Goal: Transaction & Acquisition: Purchase product/service

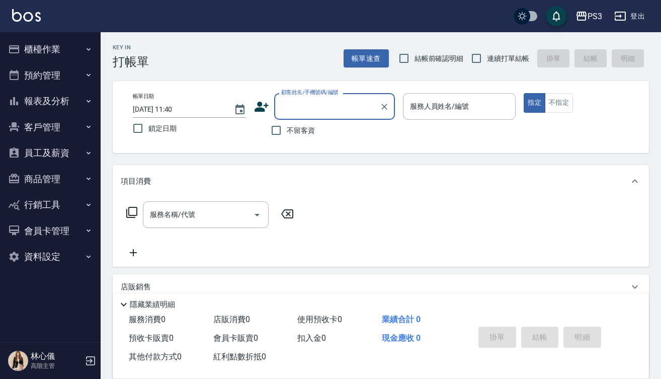
click at [342, 106] on input "顧客姓名/手機號碼/編號" at bounding box center [327, 107] width 97 height 18
click at [474, 61] on input "連續打單結帳" at bounding box center [476, 58] width 21 height 21
checkbox input "true"
click at [361, 107] on input "顧客姓名/手機號碼/編號" at bounding box center [327, 107] width 97 height 18
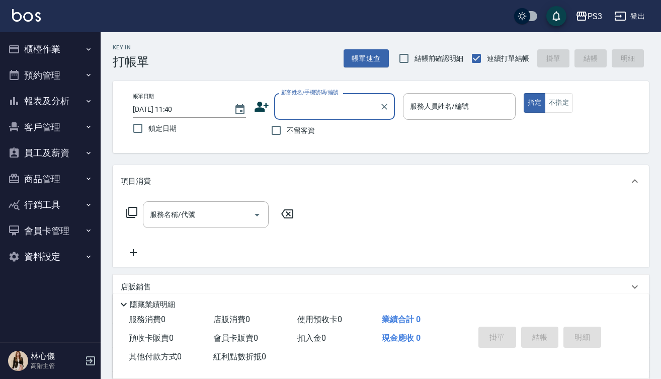
click at [361, 106] on input "顧客姓名/手機號碼/編號" at bounding box center [327, 107] width 97 height 18
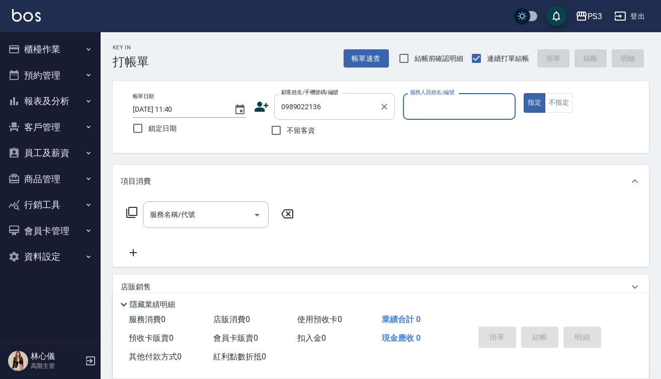
type input "0989022136"
click at [265, 109] on icon at bounding box center [261, 106] width 15 height 15
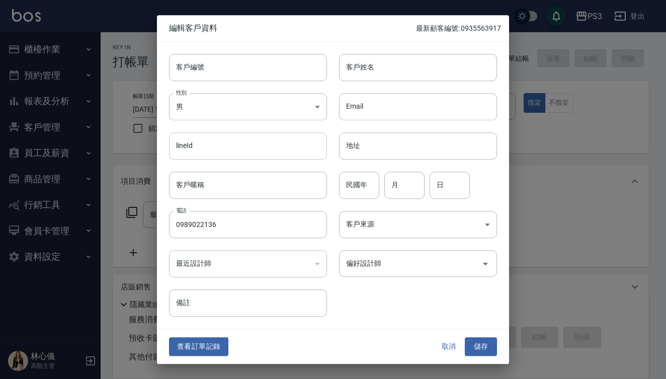
type input "0989022136"
click at [246, 232] on input "0989022136" at bounding box center [248, 224] width 158 height 27
click at [198, 71] on input "客戶編號" at bounding box center [248, 67] width 158 height 27
paste input "0989022136"
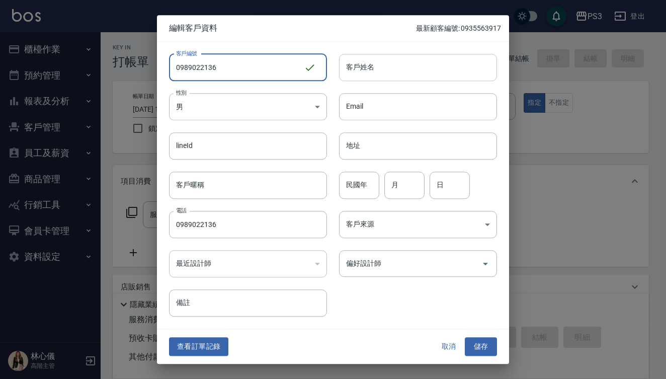
type input "0989022136"
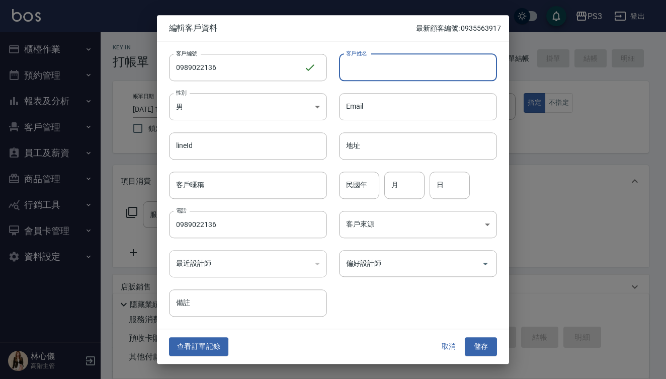
click at [355, 72] on input "客戶姓名" at bounding box center [418, 67] width 158 height 27
type input "5"
type input "[PERSON_NAME]"
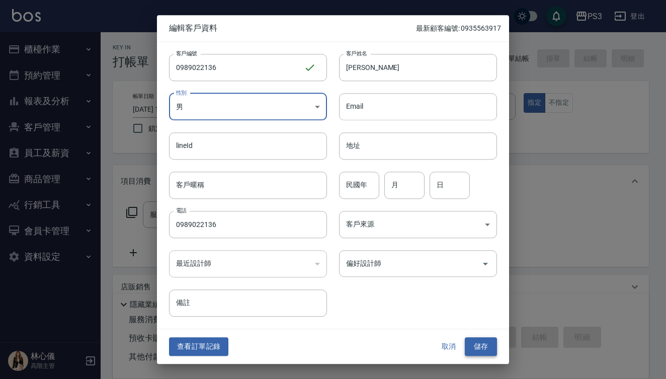
click at [492, 349] on button "儲存" at bounding box center [481, 347] width 32 height 19
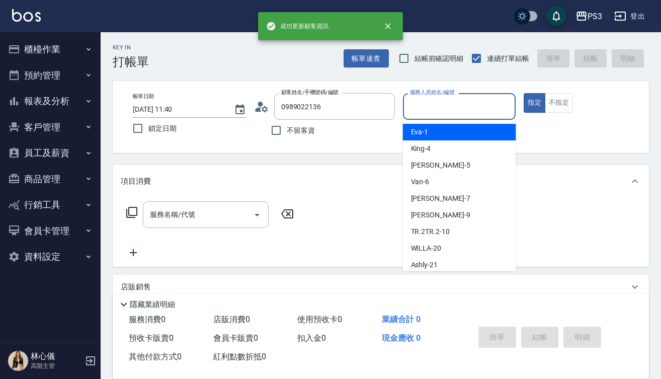
click at [449, 112] on input "服務人員姓名/編號" at bounding box center [460, 107] width 104 height 18
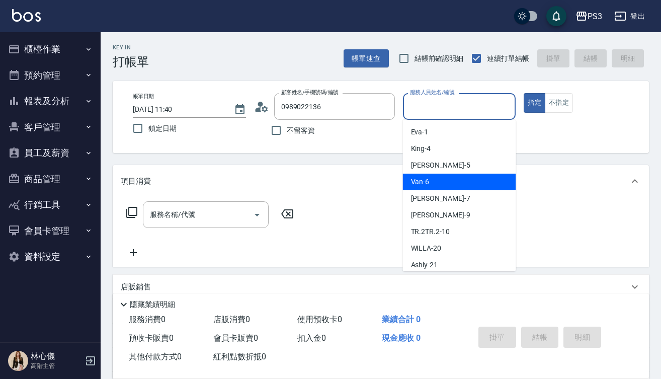
click at [448, 181] on div "Van -6" at bounding box center [459, 182] width 113 height 17
type input "Van-6"
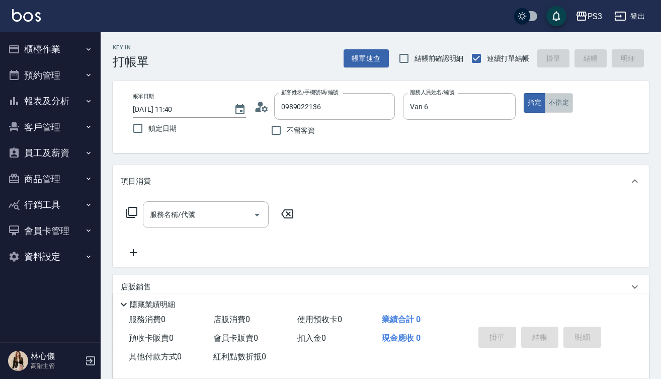
click at [555, 104] on button "不指定" at bounding box center [559, 103] width 28 height 20
click at [206, 218] on input "服務名稱/代號" at bounding box center [198, 215] width 102 height 18
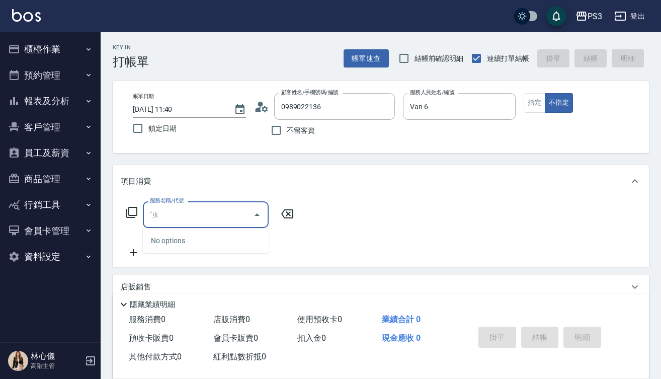
type input "ˋ"
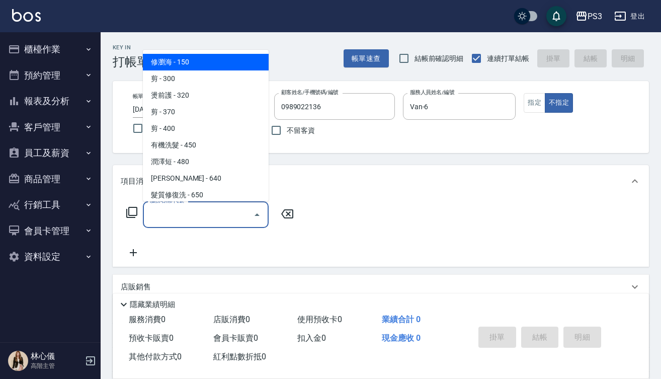
type input "修瀏海(100)"
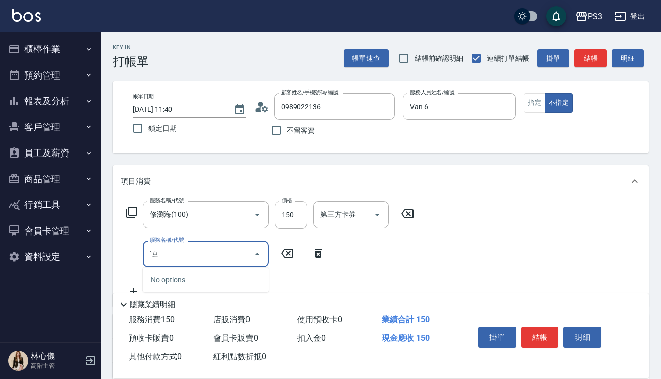
type input "ˋ"
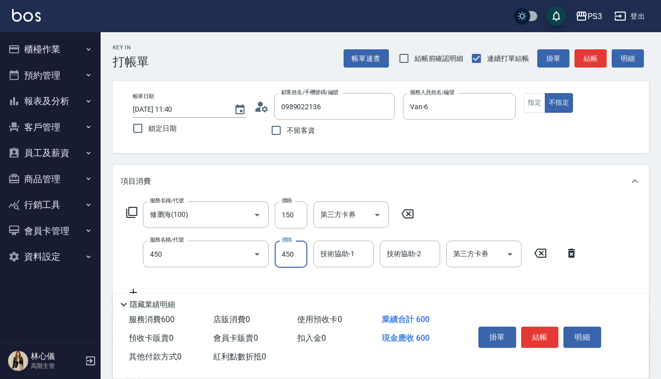
type input "有機洗髮(450)"
click at [554, 336] on button "結帳" at bounding box center [540, 337] width 38 height 21
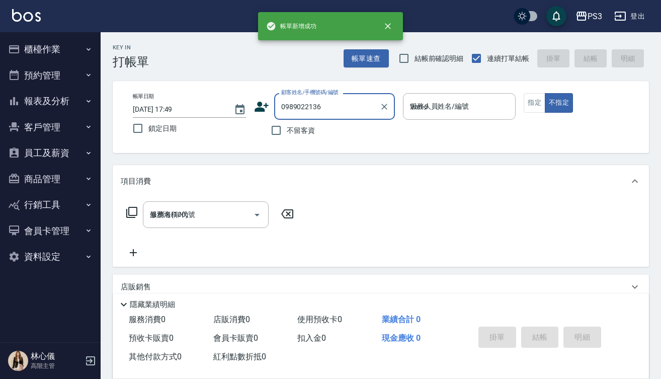
type input "2025/08/22 17:49"
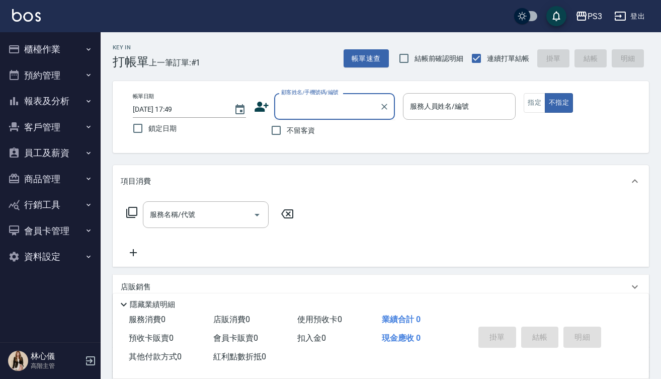
click at [343, 112] on input "顧客姓名/手機號碼/編號" at bounding box center [327, 107] width 97 height 18
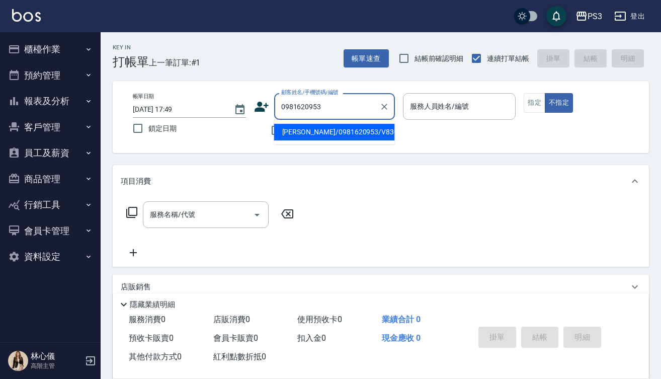
type input "[PERSON_NAME]/0981620953/V83086"
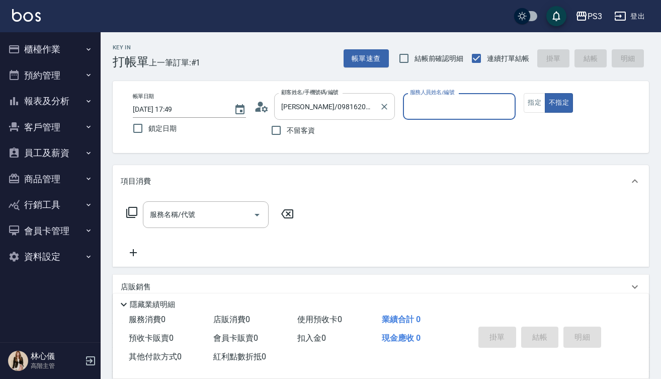
click at [559, 103] on button "不指定" at bounding box center [559, 103] width 28 height 20
type button "false"
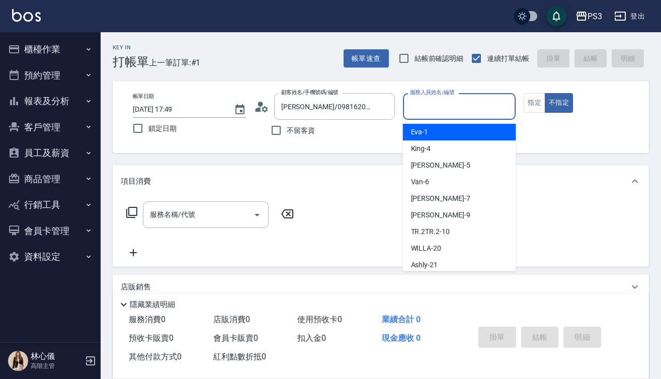
click at [428, 102] on div "服務人員姓名/編號 服務人員姓名/編號" at bounding box center [459, 106] width 113 height 27
type input "0"
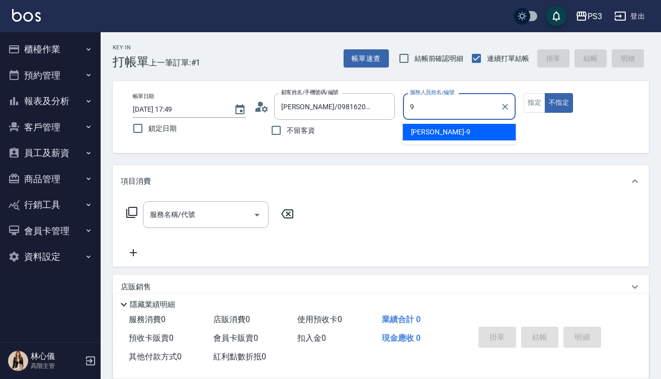
type input "[PERSON_NAME]-9"
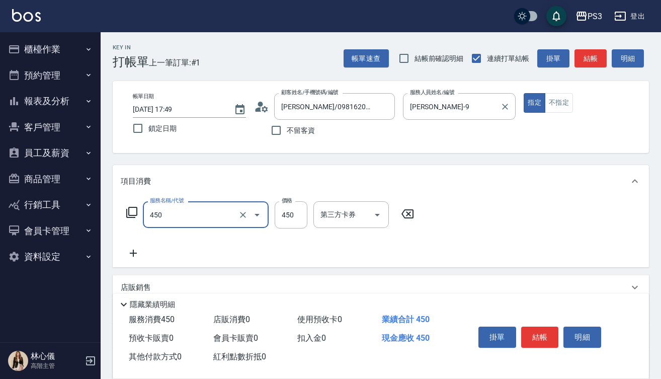
type input "有機洗髮(450)"
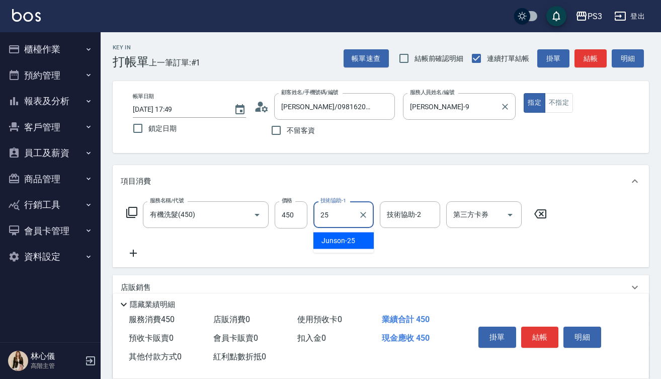
type input "Junson-25"
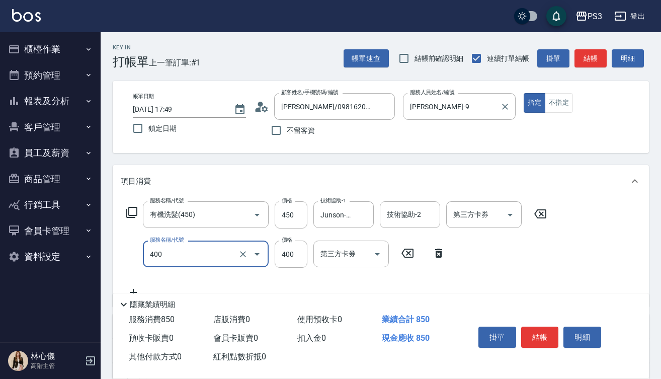
type input "剪(400)"
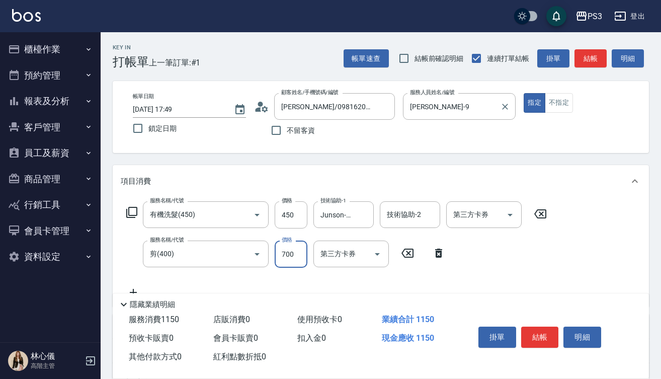
type input "700"
click at [542, 333] on button "結帳" at bounding box center [540, 337] width 38 height 21
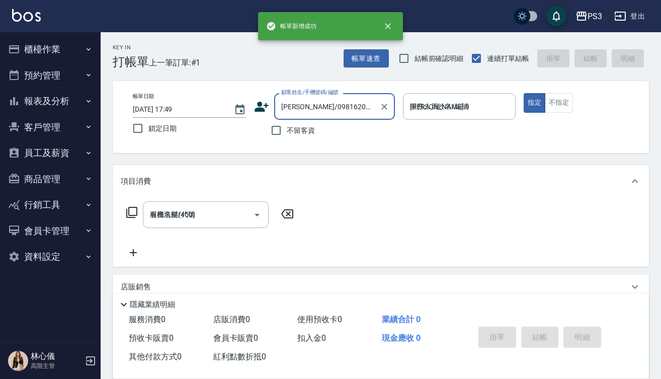
type input "2025/08/22 17:50"
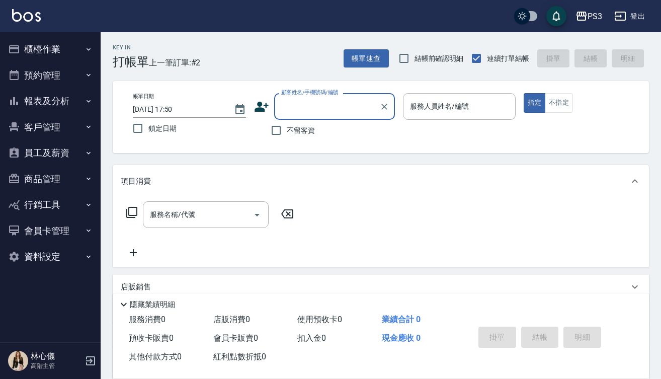
click at [343, 103] on input "顧客姓名/手機號碼/編號" at bounding box center [327, 107] width 97 height 18
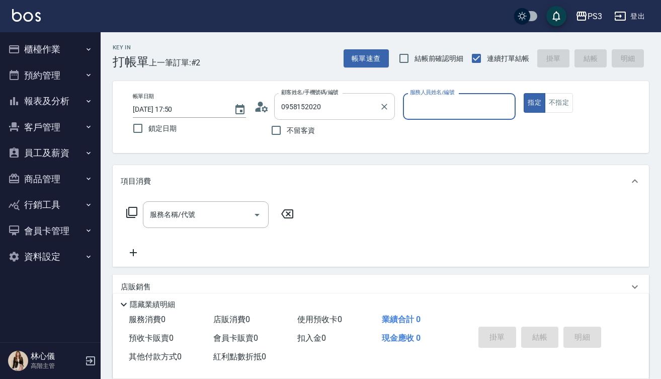
type input "[PERSON_NAME]/0958152020/T50580"
type input "[PERSON_NAME]-1"
click at [535, 103] on button "指定" at bounding box center [535, 103] width 22 height 20
type button "true"
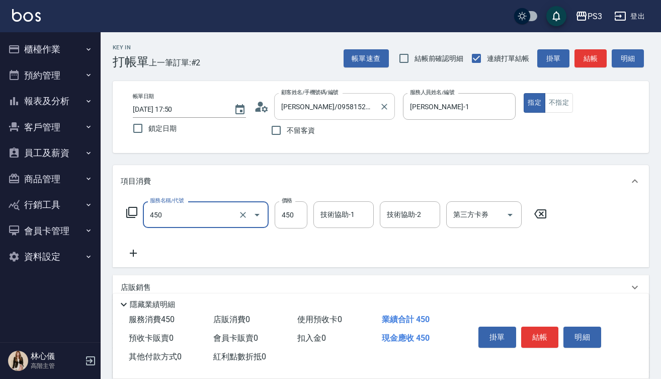
type input "有機洗髮(450)"
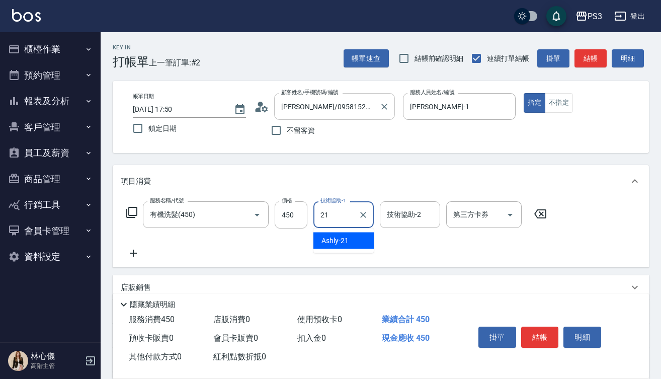
type input "Ashly-21"
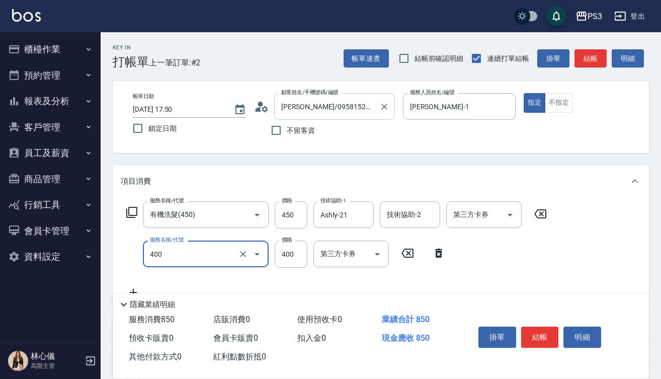
type input "剪(400)"
type input "380"
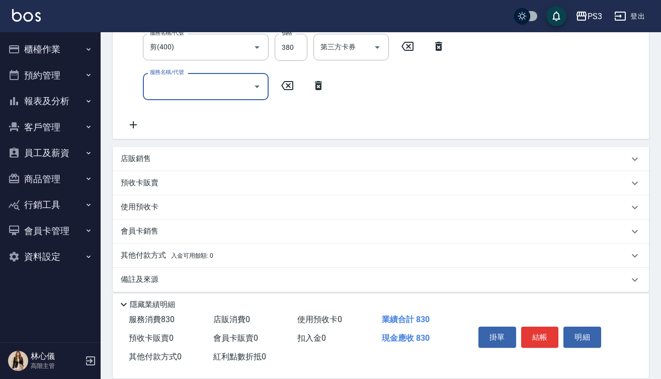
scroll to position [209, 0]
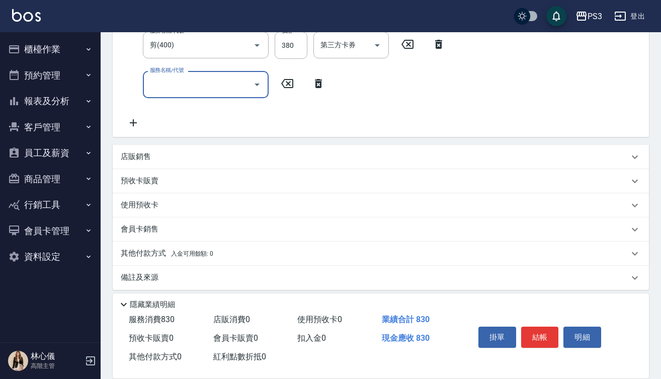
click at [151, 183] on p "預收卡販賣" at bounding box center [140, 181] width 38 height 11
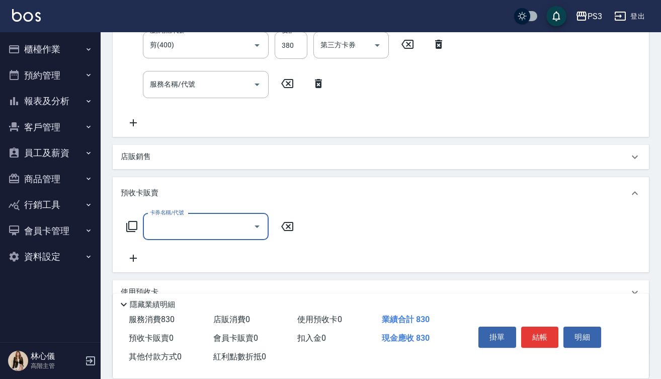
click at [202, 221] on input "卡券名稱/代號" at bounding box center [198, 227] width 102 height 18
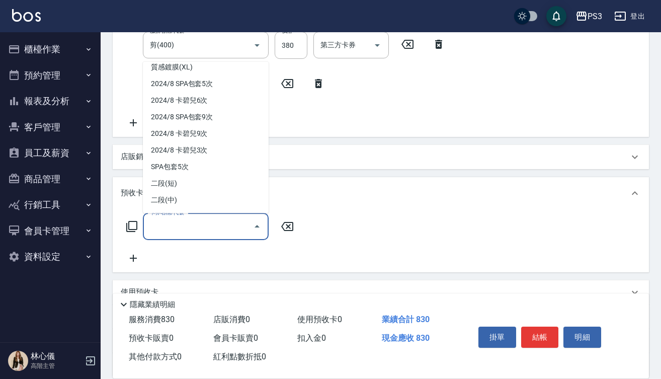
scroll to position [221, 0]
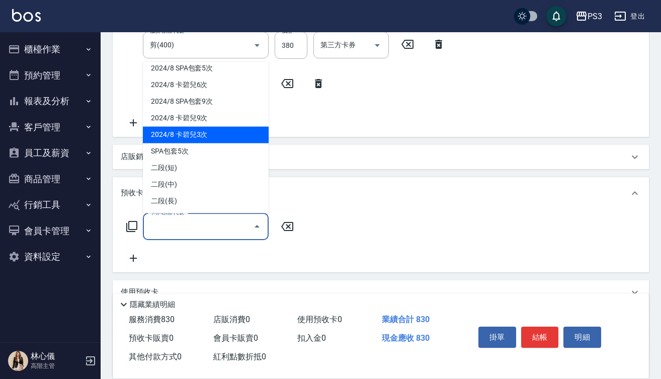
click at [211, 136] on span "2024/8 卡碧兒3次" at bounding box center [206, 134] width 126 height 17
type input "2024/8 卡碧兒3次(45000)"
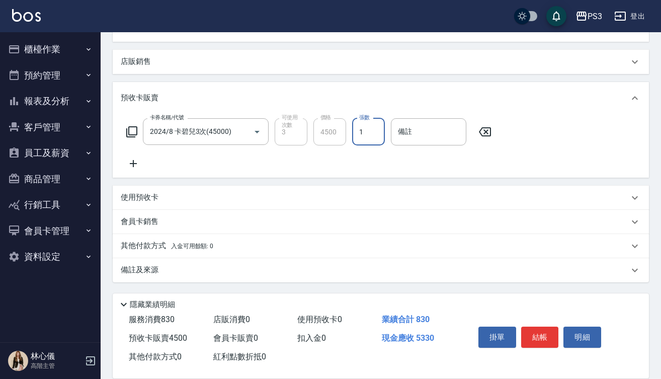
scroll to position [304, 0]
click at [195, 248] on span "入金可用餘額: 0" at bounding box center [192, 246] width 43 height 7
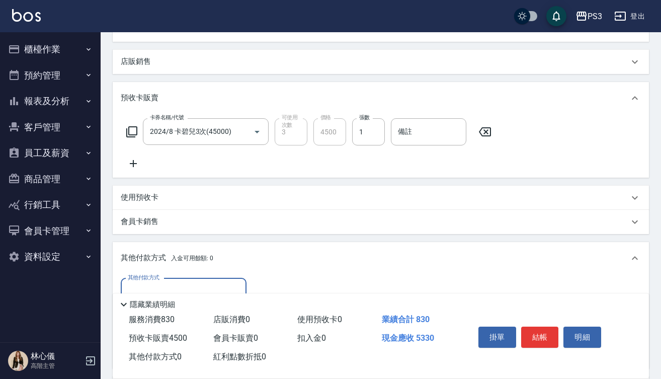
click at [185, 281] on div "其他付款方式" at bounding box center [184, 291] width 126 height 27
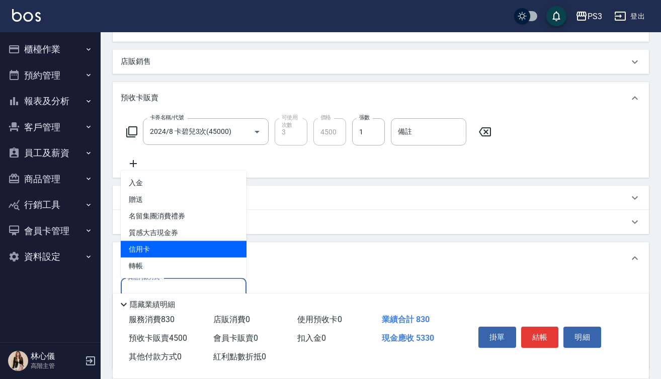
click at [176, 248] on span "信用卡" at bounding box center [184, 249] width 126 height 17
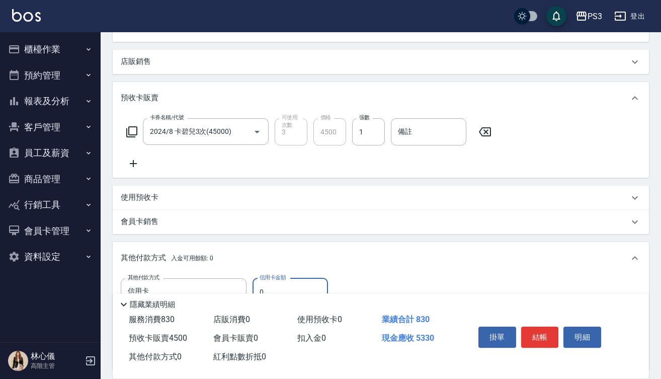
type input "信用卡"
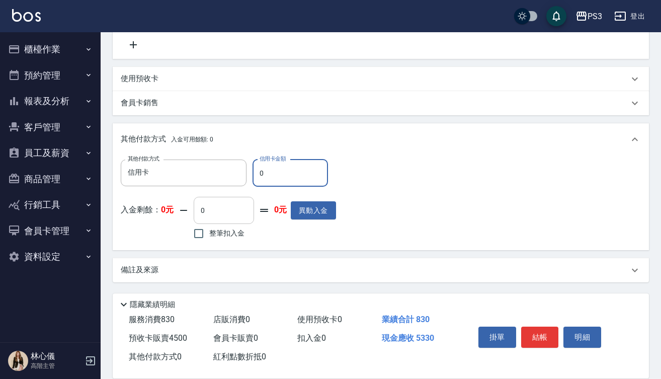
scroll to position [423, 0]
click at [257, 170] on input "0" at bounding box center [291, 173] width 76 height 27
type input "5330"
click at [548, 333] on button "結帳" at bounding box center [540, 337] width 38 height 21
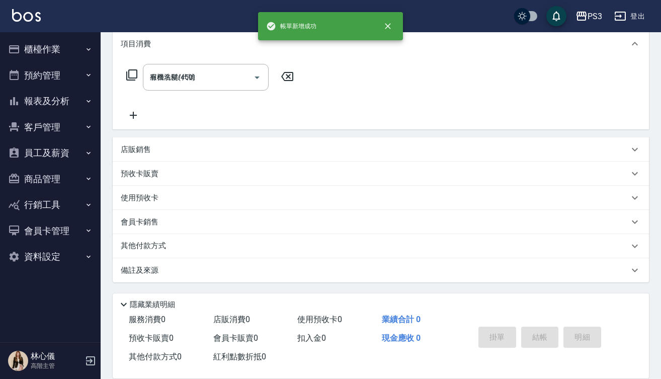
type input "[DATE] 17:51"
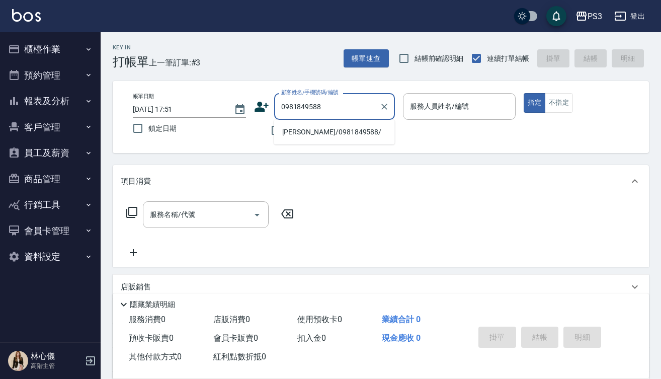
type input "[PERSON_NAME]/0981849588/"
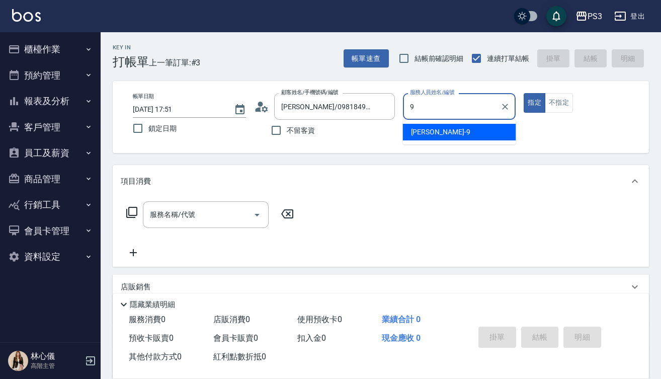
type input "[PERSON_NAME]-9"
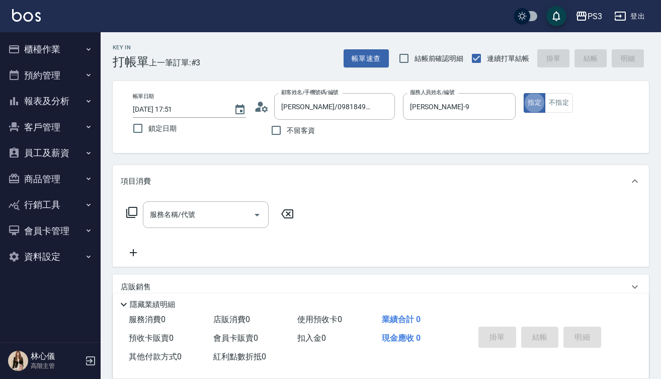
click at [552, 336] on div "掛單 結帳 明細" at bounding box center [540, 339] width 131 height 32
click at [551, 328] on div "掛單 結帳 明細" at bounding box center [540, 339] width 131 height 32
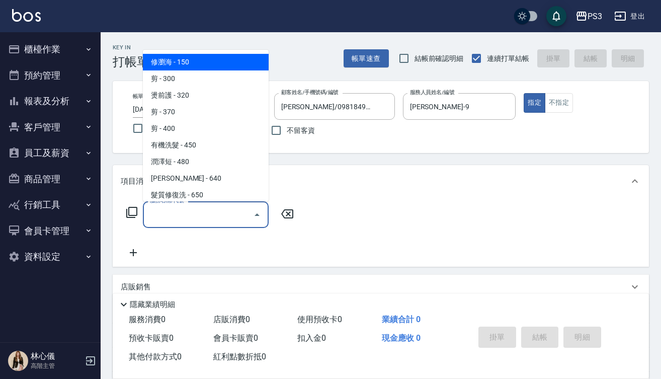
click at [233, 213] on input "服務名稱/代號" at bounding box center [198, 215] width 102 height 18
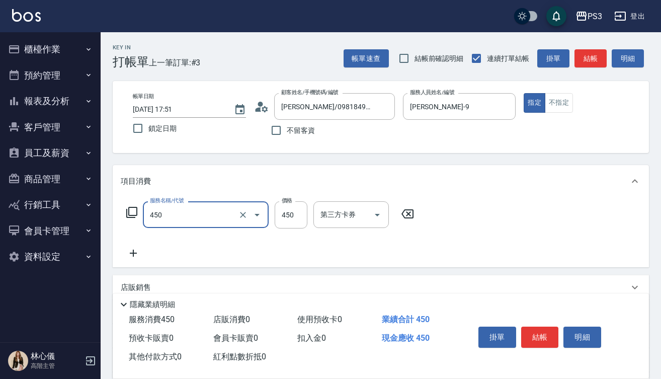
type input "有機洗髮(450)"
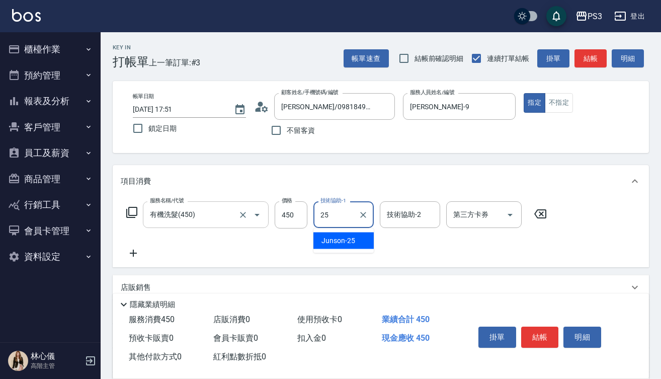
type input "Junson-25"
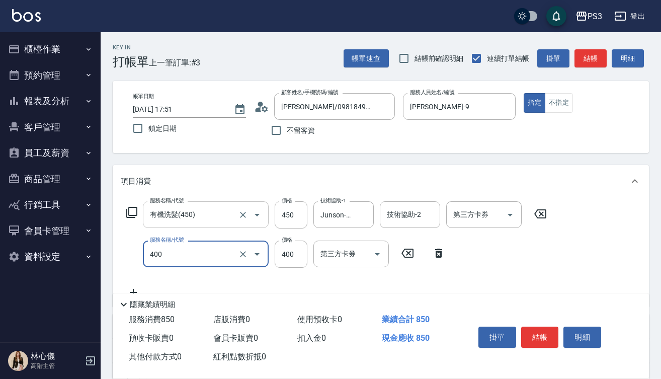
type input "剪(400)"
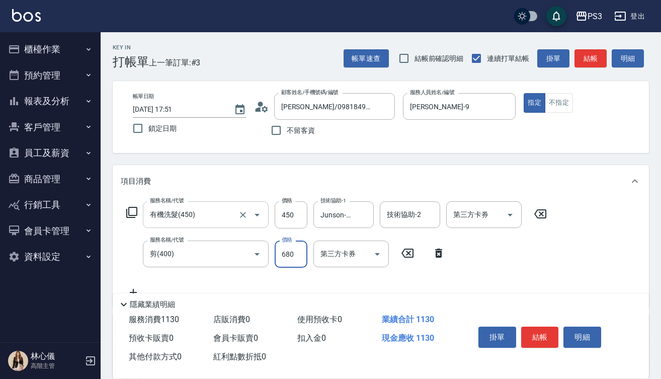
type input "680"
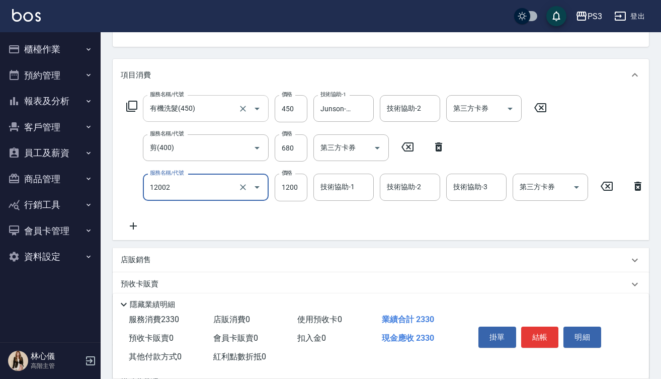
scroll to position [108, 0]
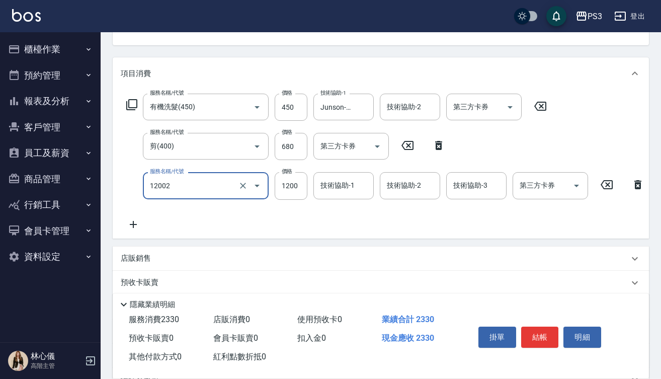
type input "男生染(12002)"
type input "1470"
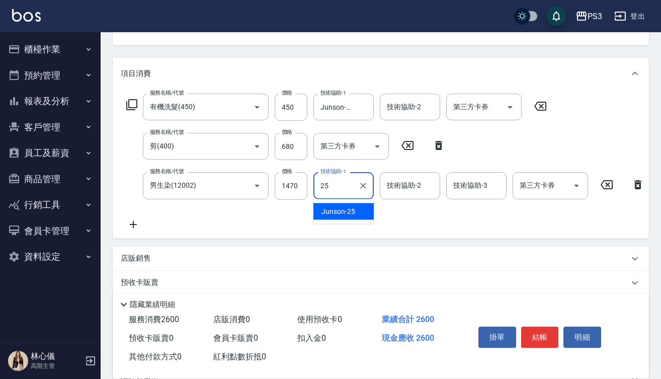
type input "Junson-25"
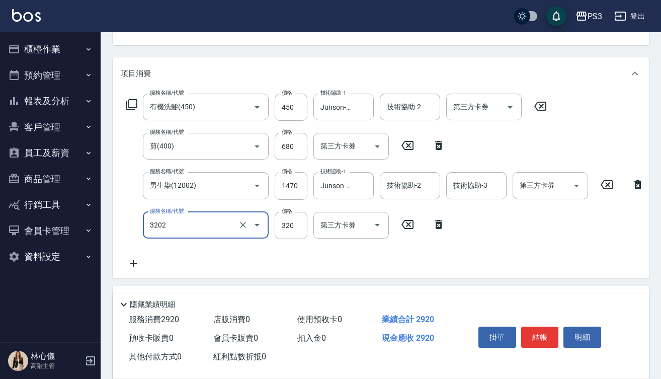
type input "頭皮隔離(3202)"
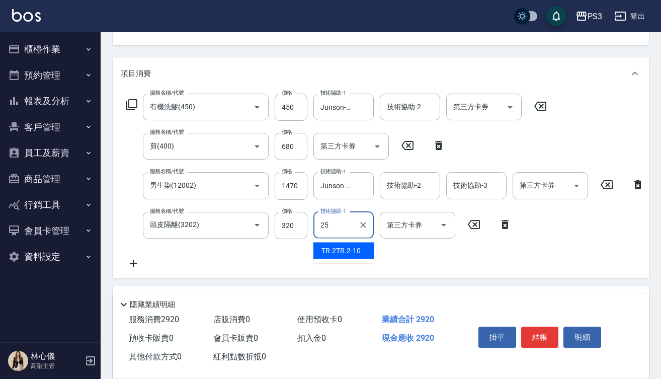
type input "Junson-25"
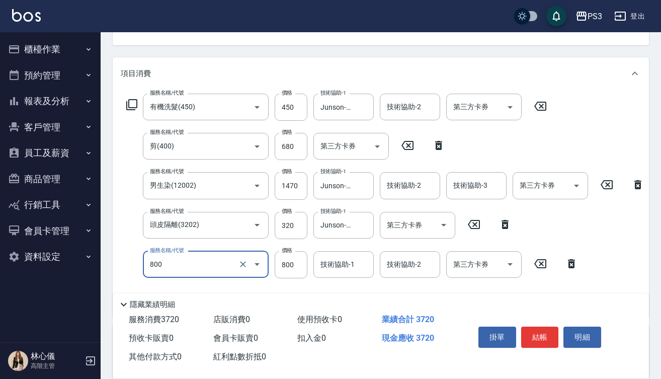
type input "深層短(800)"
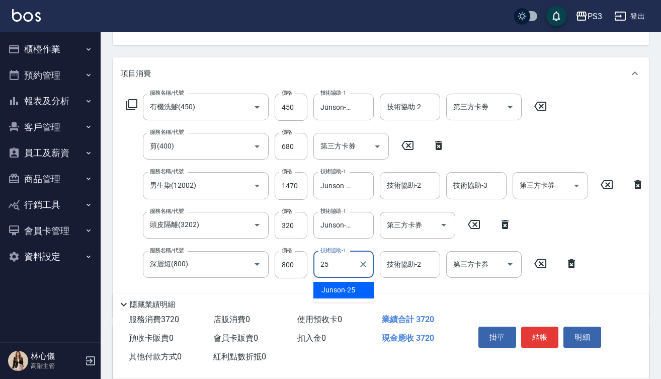
type input "Junson-25"
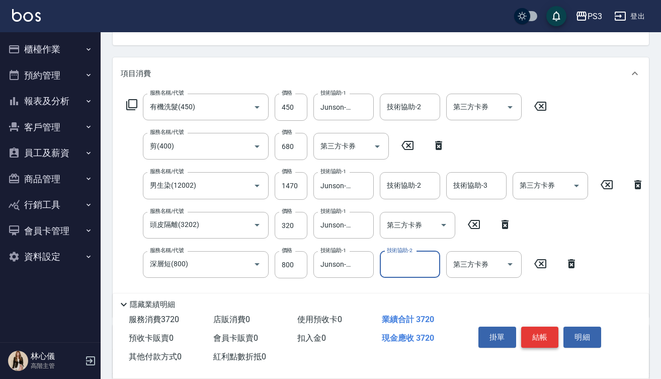
click at [536, 331] on button "結帳" at bounding box center [540, 337] width 38 height 21
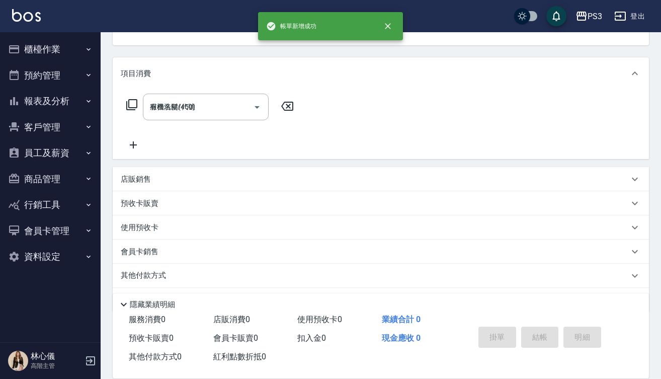
type input "2025/08/22 17:53"
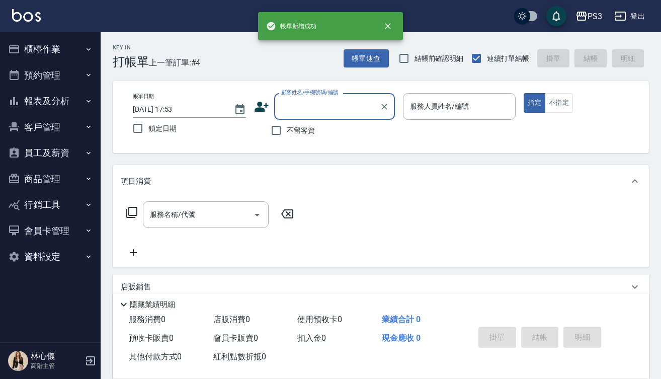
scroll to position [0, 0]
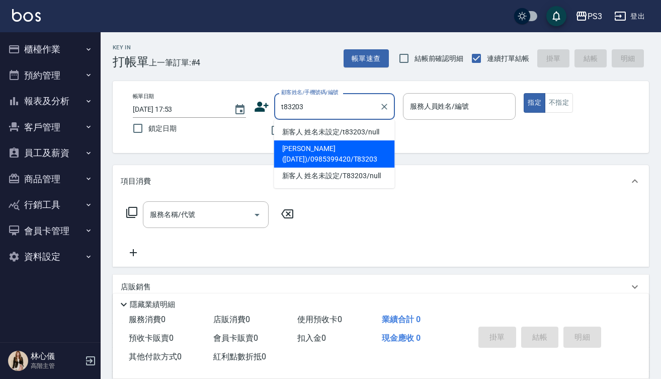
type input "[PERSON_NAME]([DATE])/0985399420/T83203"
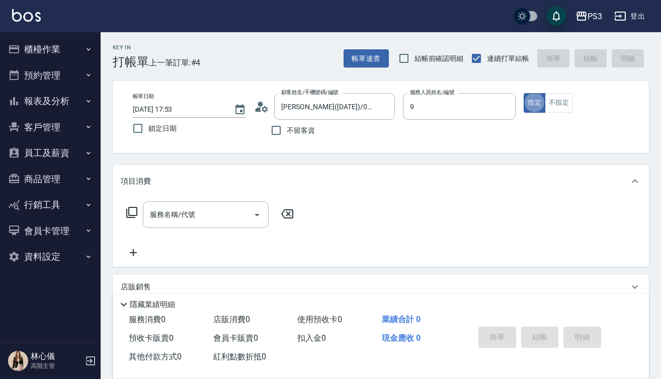
type input "[PERSON_NAME]-9"
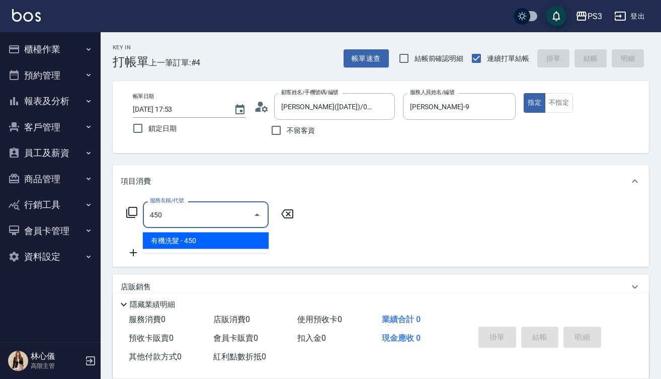
type input "有機洗髮(450)"
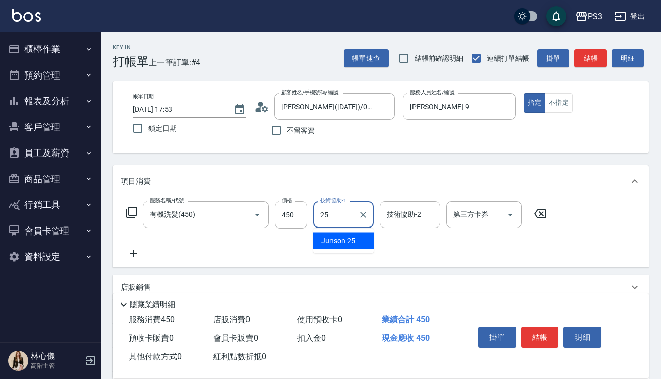
type input "Junson-25"
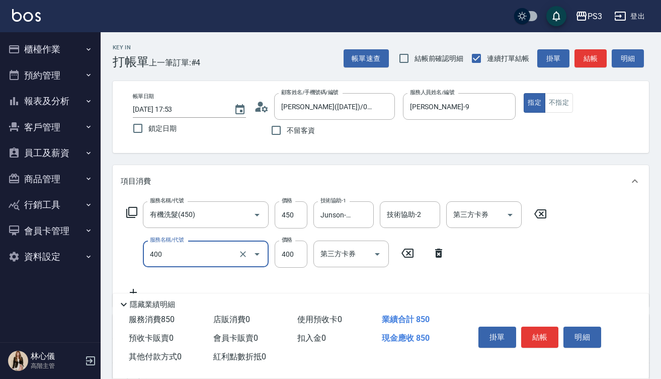
type input "剪(400)"
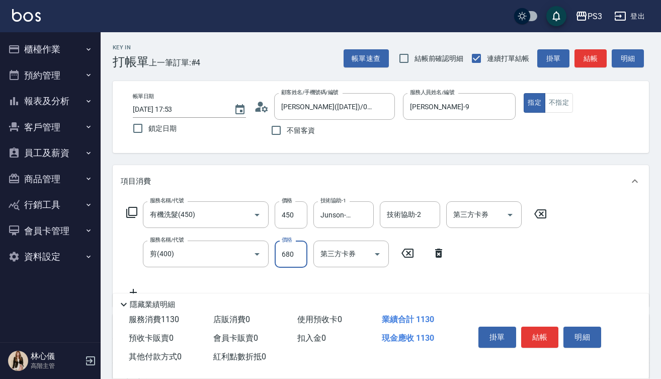
type input "680"
click at [548, 327] on button "結帳" at bounding box center [540, 337] width 38 height 21
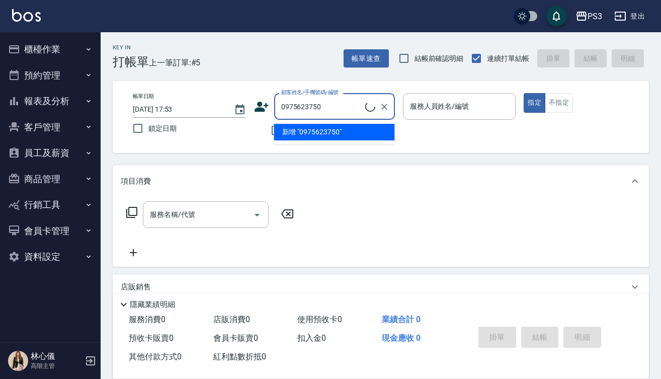
type input "0975623750"
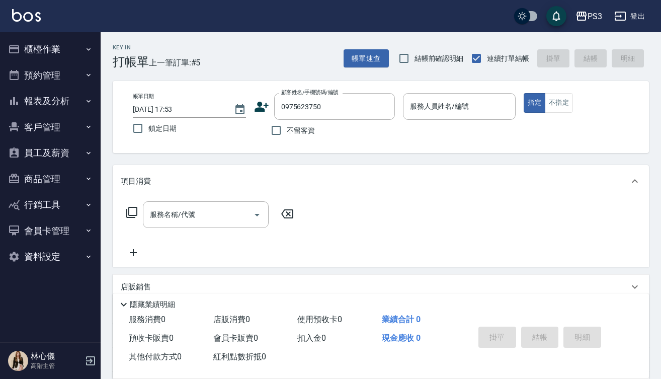
click at [260, 102] on icon at bounding box center [262, 107] width 14 height 10
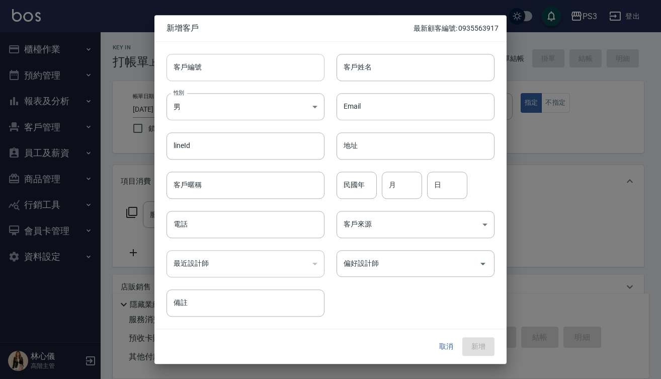
type input "0975623750"
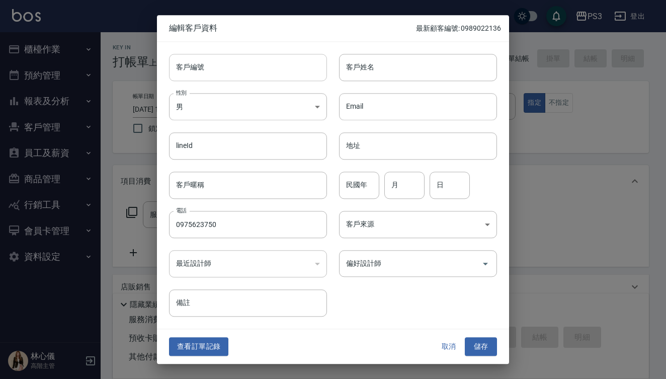
click at [269, 63] on input "客戶編號" at bounding box center [248, 67] width 158 height 27
click at [237, 223] on input "0975623750" at bounding box center [248, 224] width 158 height 27
click at [208, 72] on input "客戶編號" at bounding box center [248, 67] width 158 height 27
paste input "0975623750"
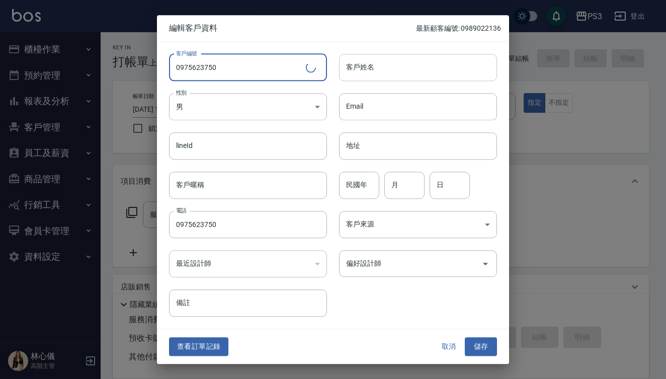
type input "0975623750"
click at [420, 55] on input "客戶姓名" at bounding box center [418, 67] width 158 height 27
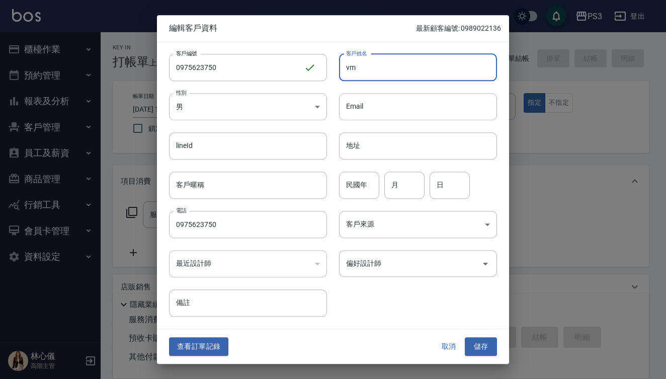
type input "v"
type input "[PERSON_NAME]"
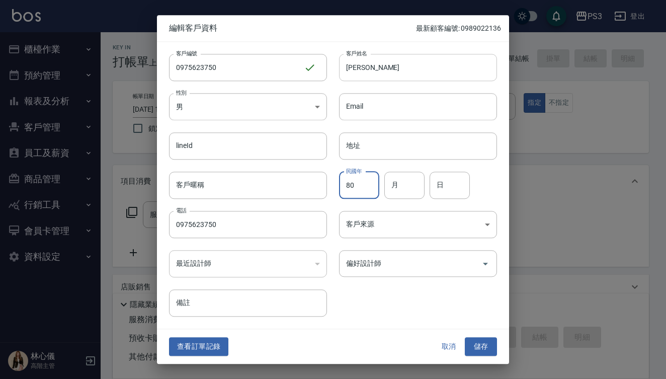
type input "80"
type input "9"
type input "5"
click at [481, 351] on button "儲存" at bounding box center [481, 347] width 32 height 19
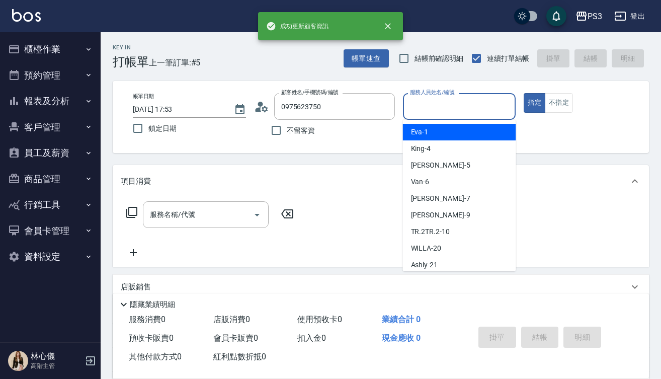
click at [425, 103] on input "服務人員姓名/編號" at bounding box center [460, 107] width 104 height 18
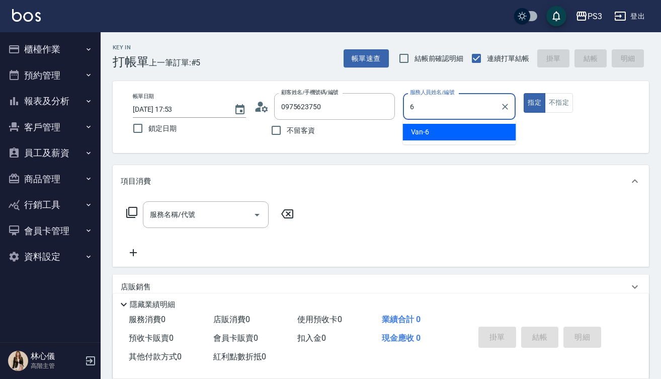
type input "Van-6"
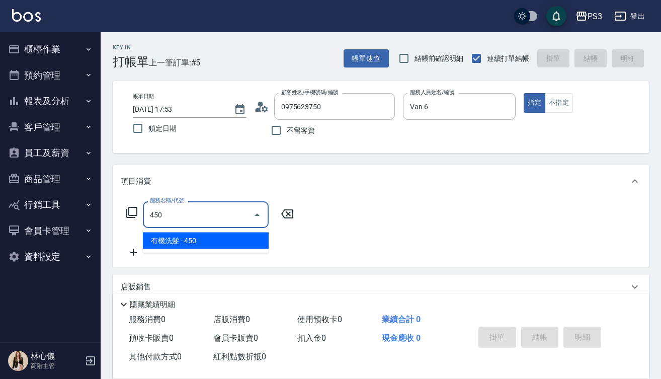
type input "有機洗髮(450)"
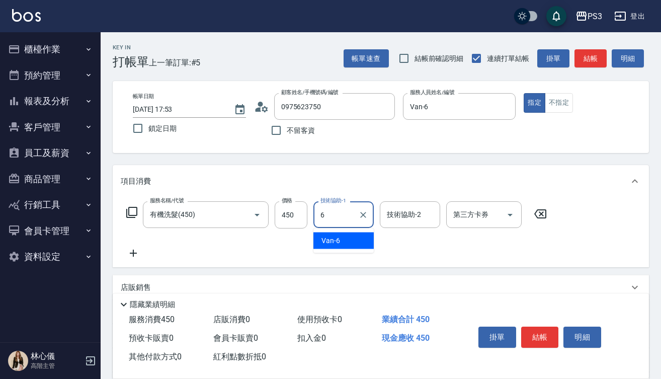
type input "Van-6"
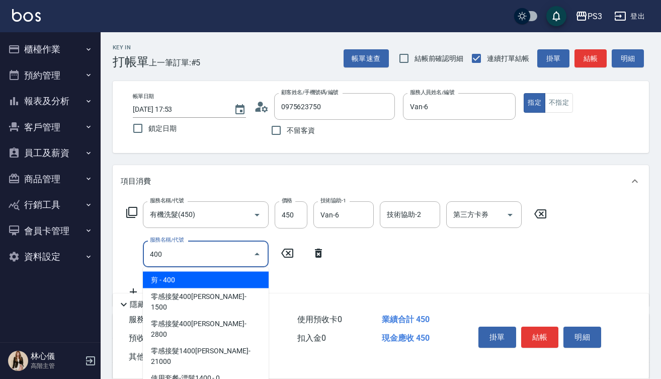
type input "剪(400)"
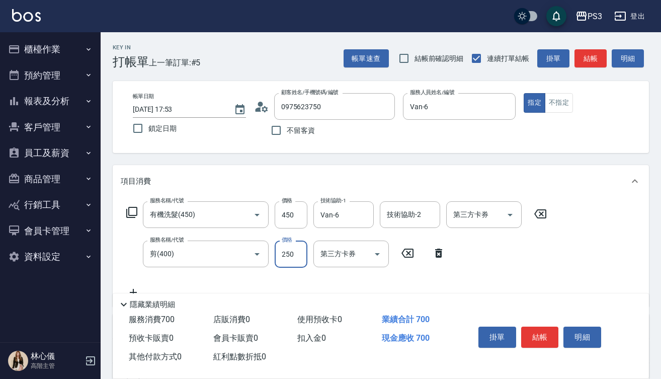
type input "250"
click at [531, 342] on button "結帳" at bounding box center [540, 337] width 38 height 21
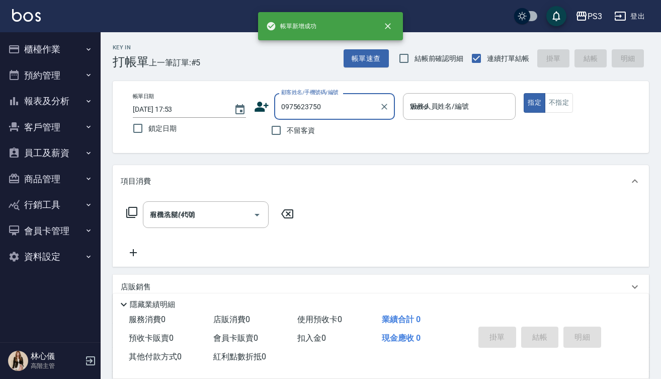
type input "2025/08/22 17:55"
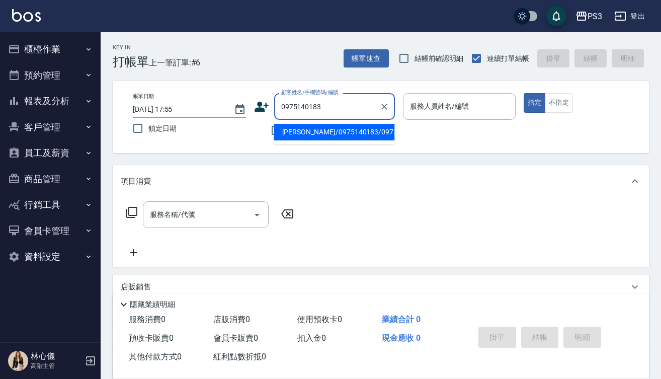
type input "[PERSON_NAME]/0975140183/0975140183"
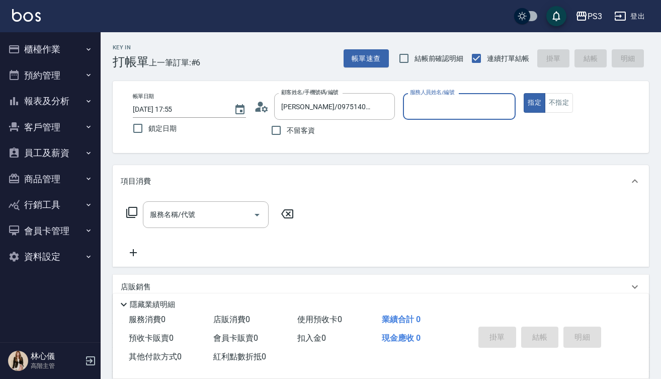
type input "[PERSON_NAME]-1"
click at [535, 103] on button "指定" at bounding box center [535, 103] width 22 height 20
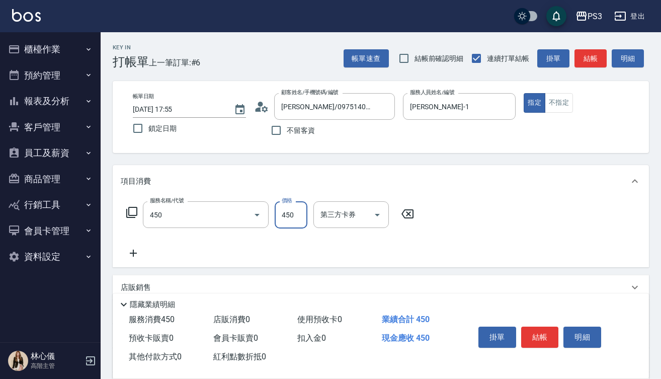
type input "有機洗髮(450)"
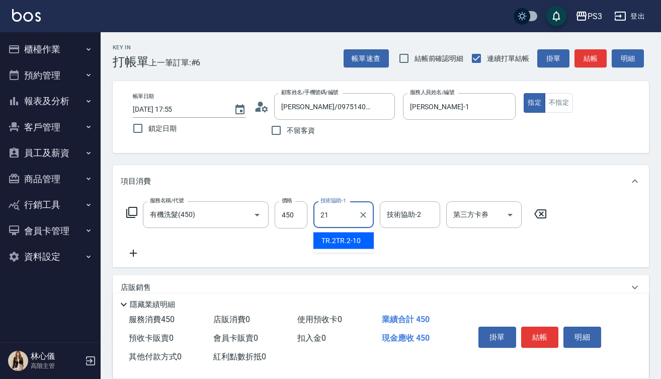
type input "Ashly-21"
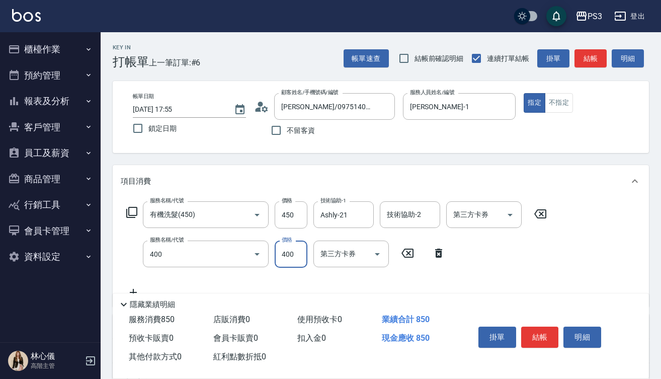
type input "剪(400)"
type input "380"
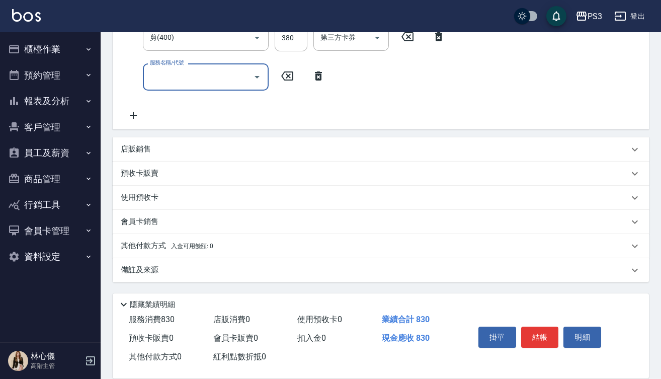
scroll to position [216, 0]
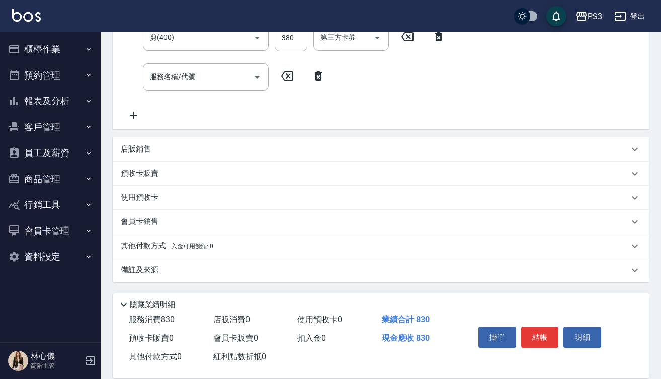
click at [204, 174] on div "預收卡販賣" at bounding box center [375, 173] width 508 height 11
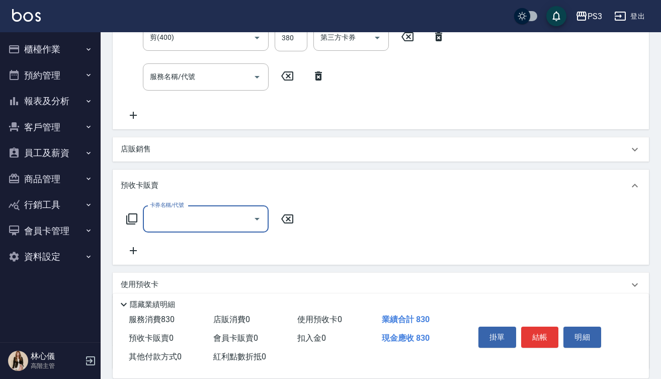
click at [231, 221] on input "卡券名稱/代號" at bounding box center [198, 219] width 102 height 18
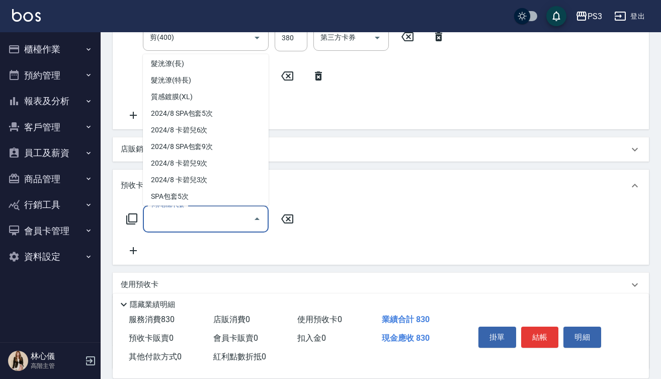
scroll to position [192, 0]
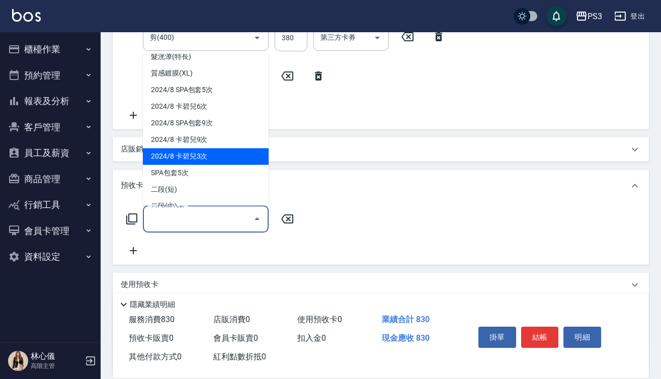
click at [206, 158] on span "2024/8 卡碧兒3次" at bounding box center [206, 156] width 126 height 17
type input "2024/8 卡碧兒3次(45000)"
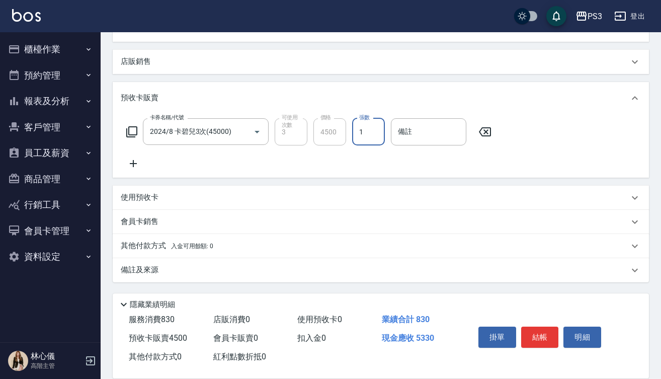
scroll to position [304, 0]
click at [185, 241] on p "其他付款方式 入金可用餘額: 0" at bounding box center [167, 246] width 93 height 11
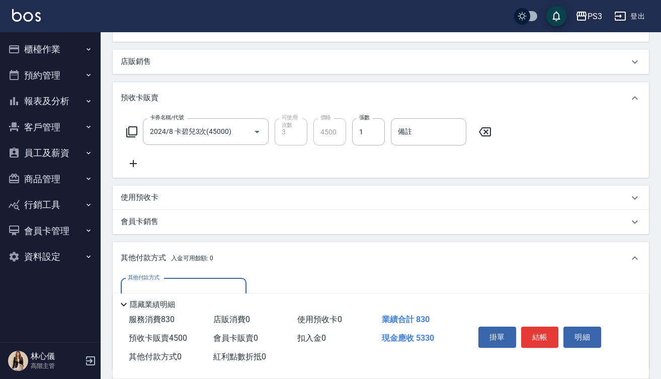
click at [206, 280] on div "其他付款方式" at bounding box center [184, 291] width 126 height 27
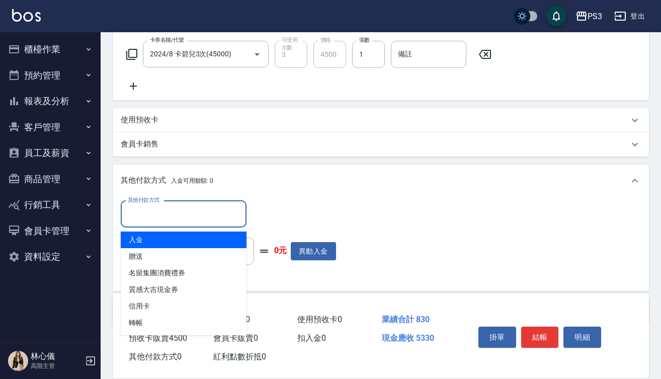
scroll to position [393, 0]
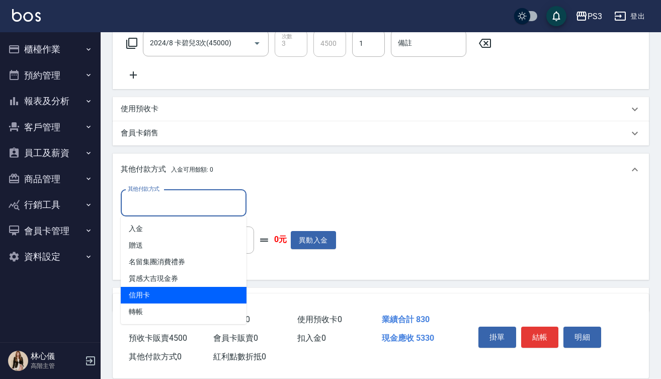
click at [175, 290] on span "信用卡" at bounding box center [184, 295] width 126 height 17
type input "信用卡"
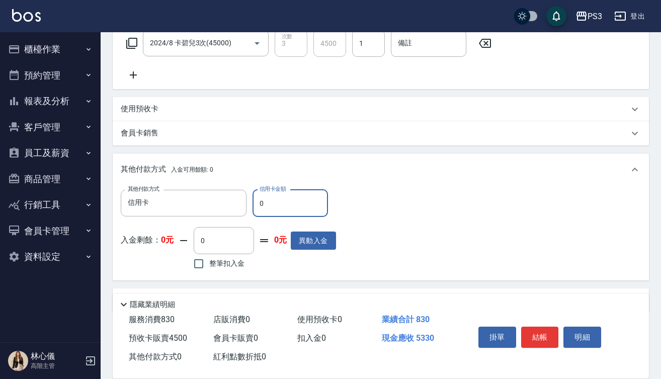
click at [258, 202] on input "0" at bounding box center [291, 203] width 76 height 27
type input "5330"
click at [548, 331] on button "結帳" at bounding box center [540, 337] width 38 height 21
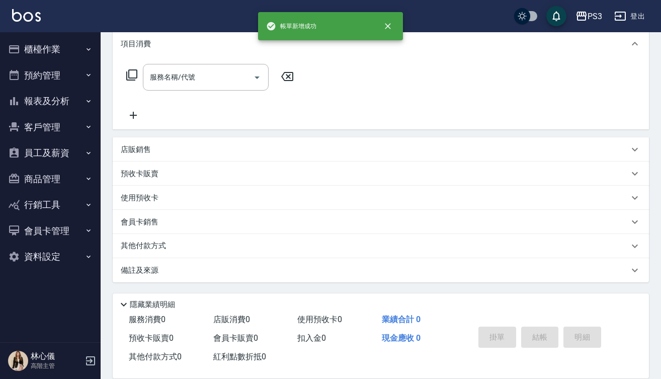
scroll to position [0, 0]
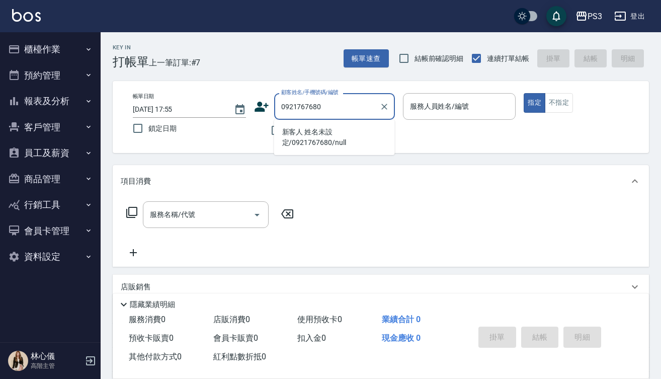
type input "新客人 姓名未設定/0921767680/null"
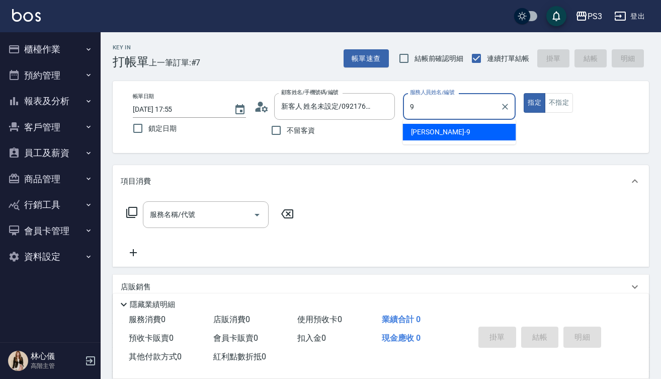
type input "[PERSON_NAME]-9"
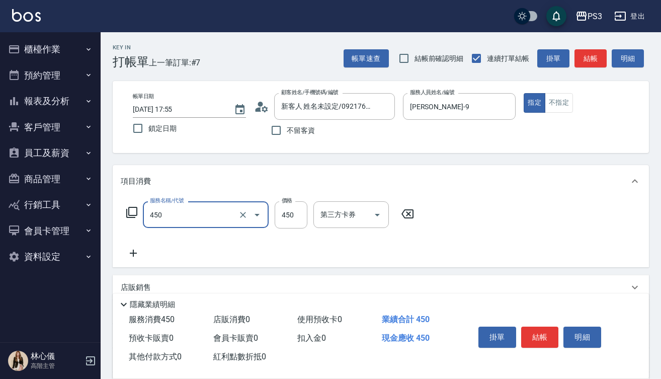
type input "有機洗髮(450)"
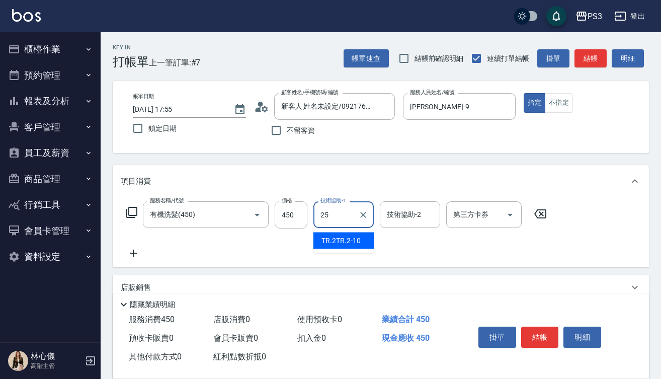
type input "Junson-25"
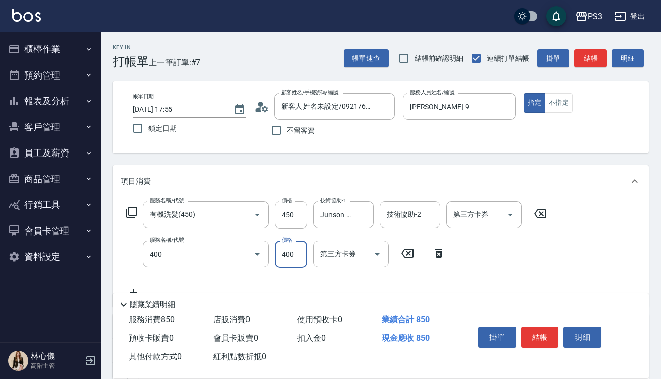
type input "剪(400)"
type input "750"
click at [527, 337] on button "結帳" at bounding box center [540, 337] width 38 height 21
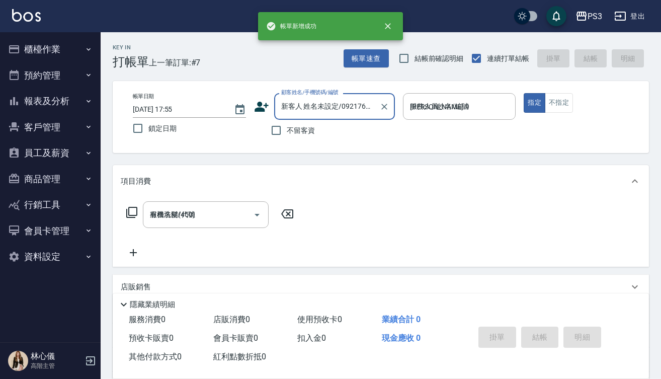
type input "2025/08/22 17:56"
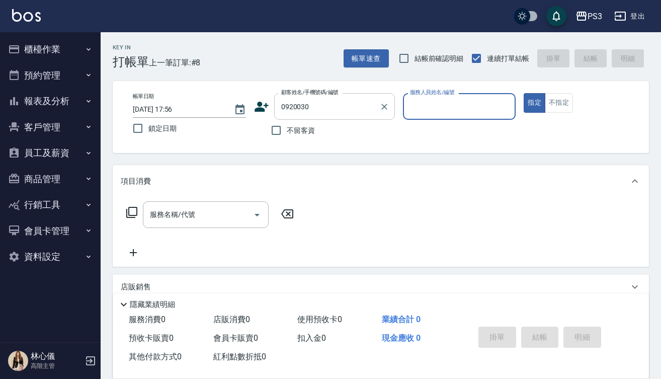
click at [336, 112] on input "0920030" at bounding box center [327, 107] width 97 height 18
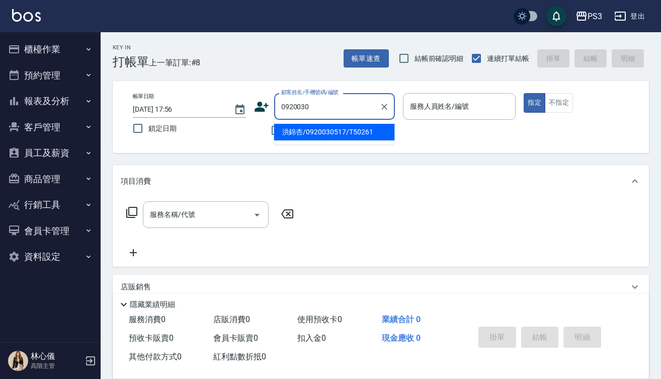
click at [336, 133] on li "洪錦杏/0920030517/T50261" at bounding box center [334, 132] width 121 height 17
type input "洪錦杏/0920030517/T50261"
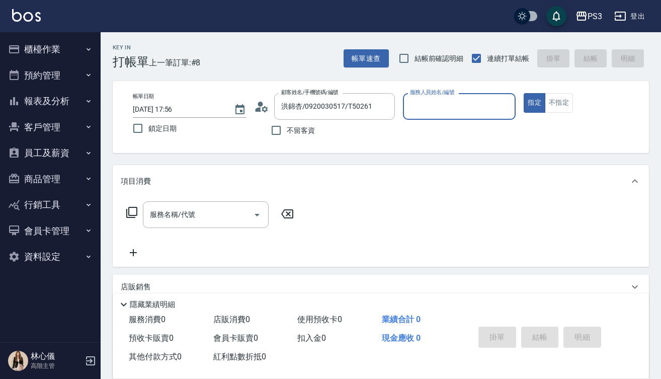
type input "[PERSON_NAME]-1"
click at [535, 103] on button "指定" at bounding box center [535, 103] width 22 height 20
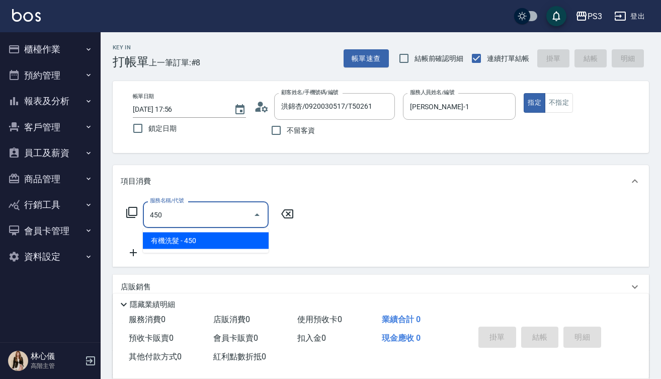
type input "有機洗髮(450)"
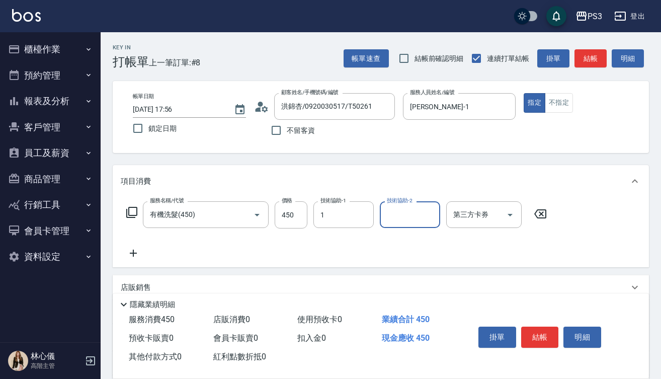
type input "[PERSON_NAME]-1"
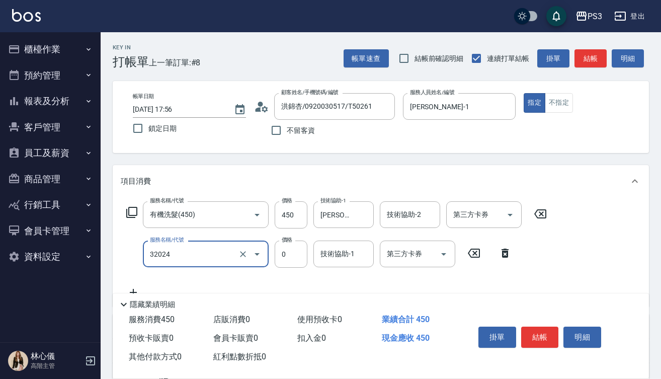
type input "隔離加礦物染(32024)"
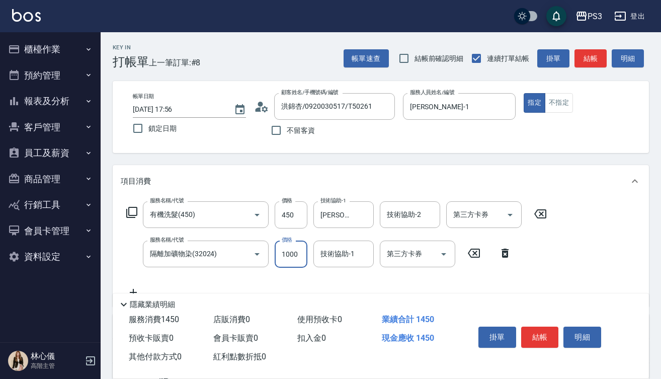
type input "1000"
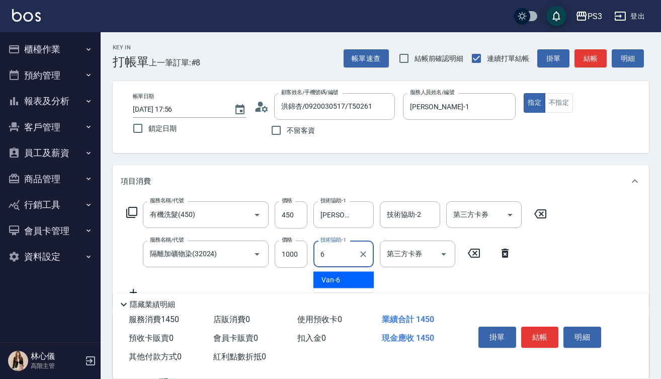
type input "Van-6"
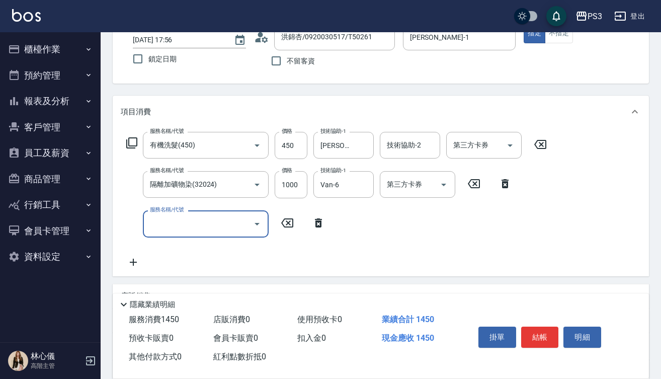
scroll to position [83, 0]
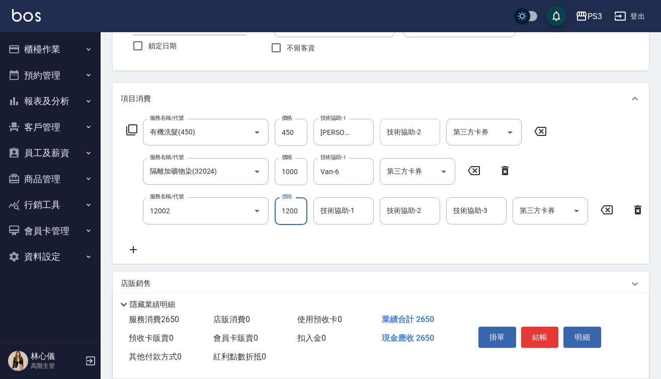
type input "男生染(12002)"
type input "1350"
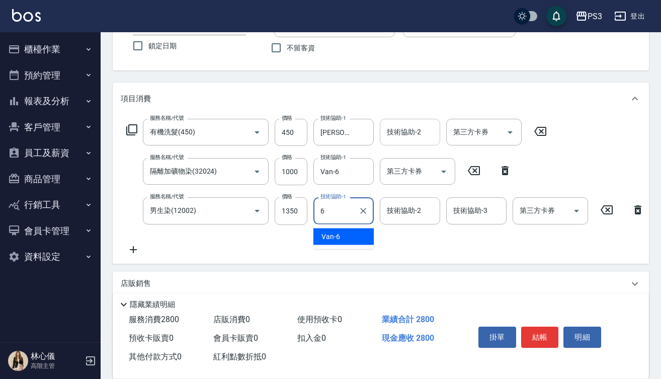
type input "Van-6"
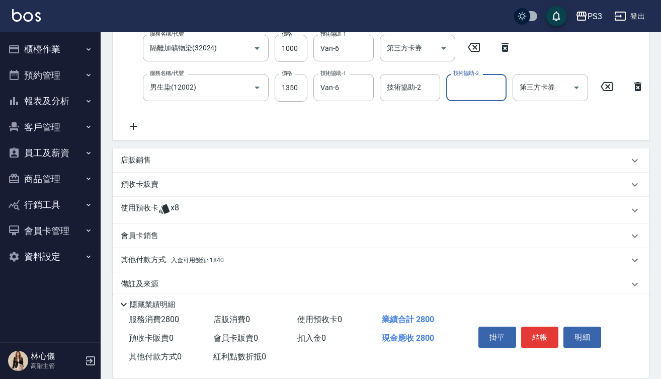
scroll to position [207, 0]
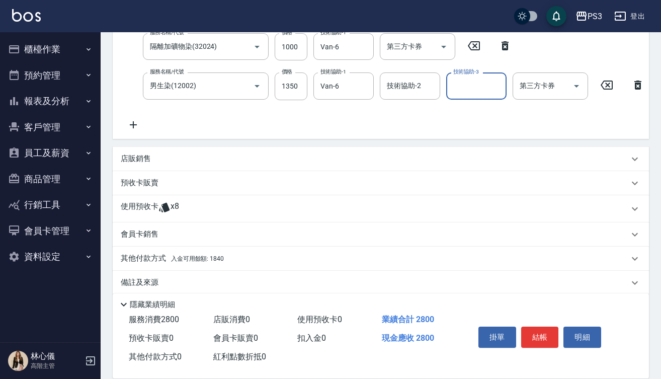
click at [154, 215] on p "使用預收卡" at bounding box center [140, 208] width 38 height 15
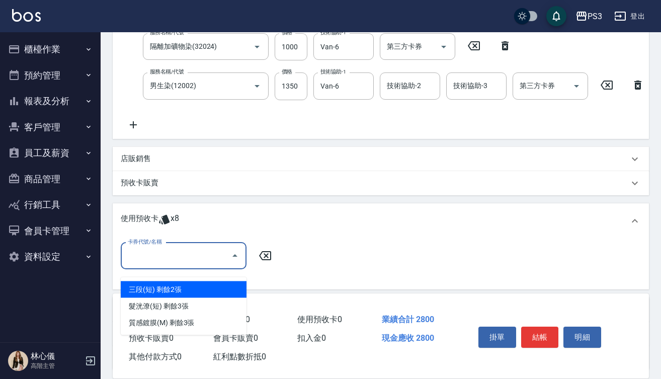
click at [195, 261] on input "卡券代號/名稱" at bounding box center [176, 256] width 102 height 18
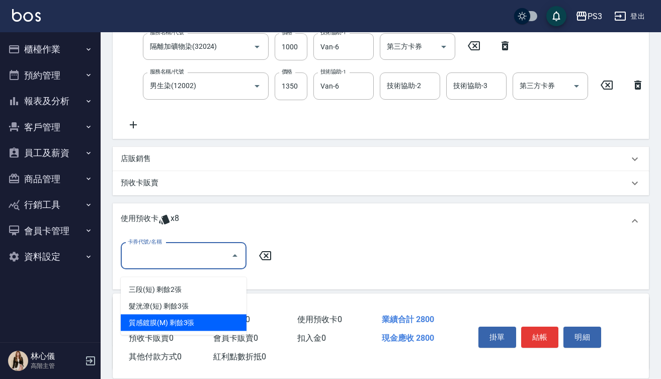
click at [198, 319] on div "質感鍍膜(M) 剩餘3張" at bounding box center [184, 323] width 126 height 17
type input "質感鍍膜(M)"
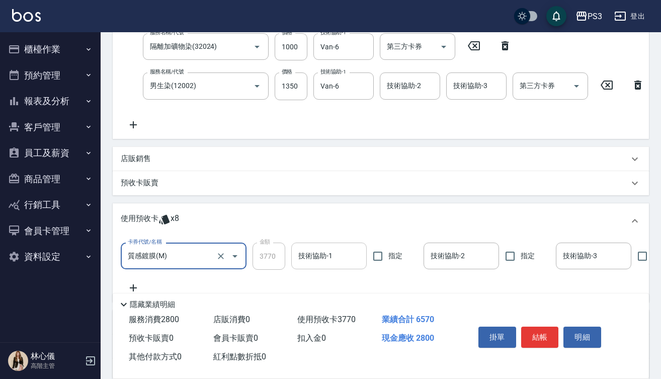
click at [336, 265] on input "技術協助-1" at bounding box center [329, 256] width 66 height 18
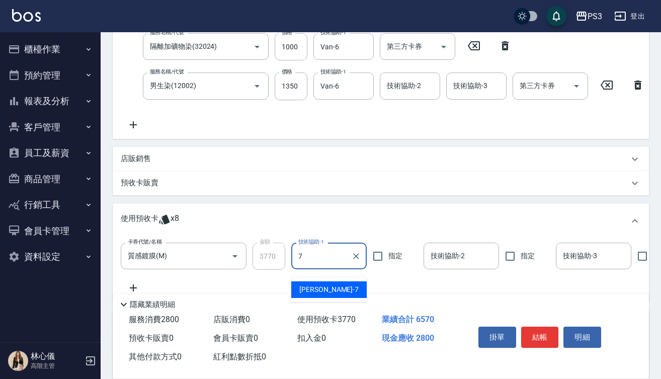
type input "Lisa-7"
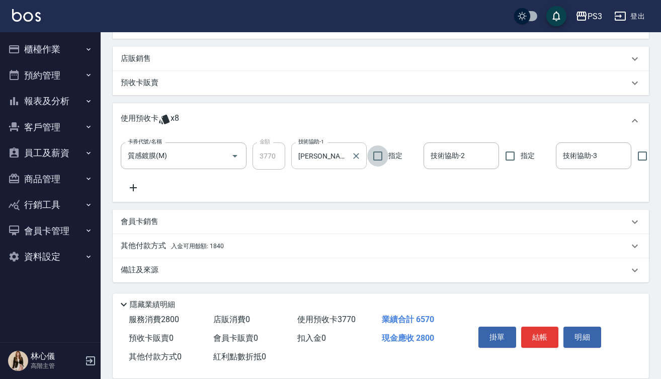
scroll to position [324, 0]
click at [166, 247] on p "其他付款方式 入金可用餘額: 1840" at bounding box center [172, 246] width 103 height 11
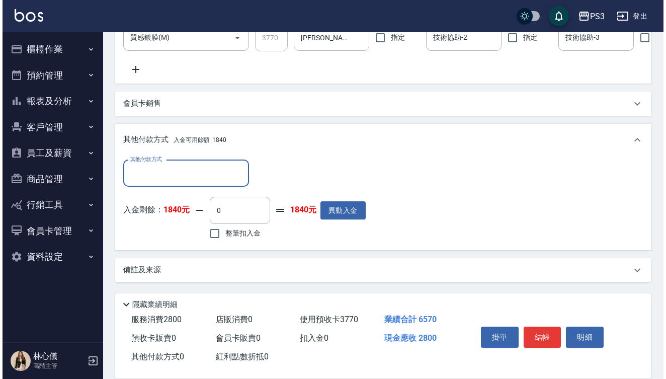
scroll to position [431, 0]
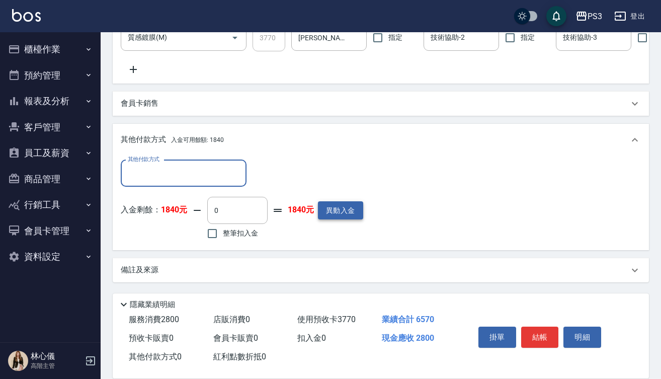
click at [341, 220] on button "異動入金" at bounding box center [340, 210] width 45 height 19
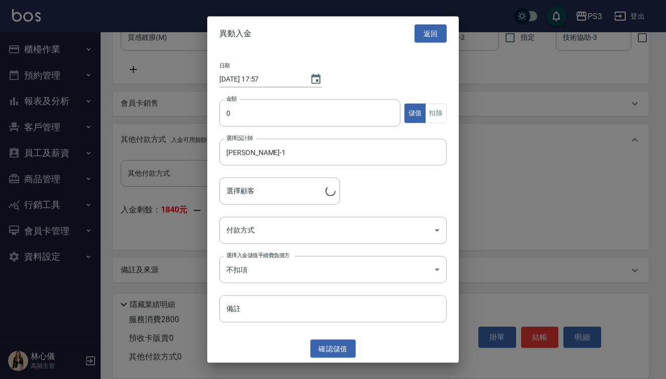
type input "洪錦杏/0920030517/T50261"
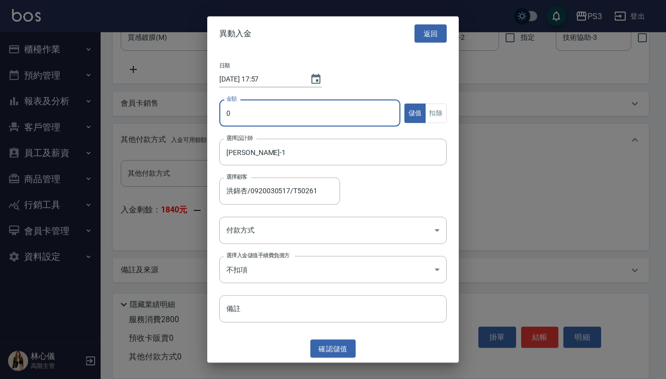
click at [223, 111] on input "0" at bounding box center [309, 113] width 181 height 27
type input "8000"
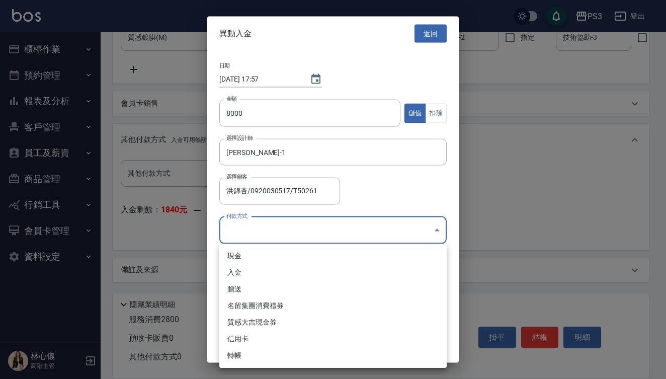
click at [254, 256] on li "現金" at bounding box center [333, 256] width 228 height 17
type input "現金"
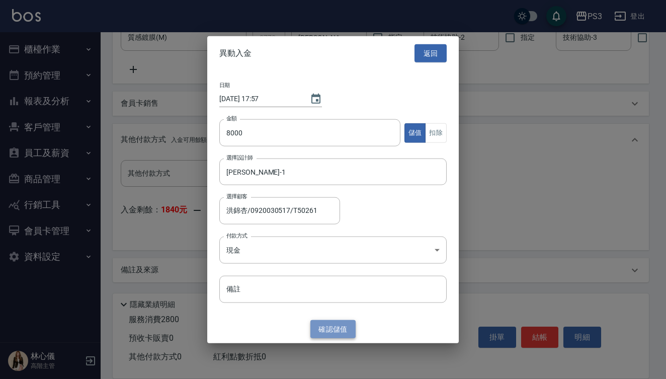
click at [337, 332] on button "確認 儲值" at bounding box center [333, 329] width 45 height 19
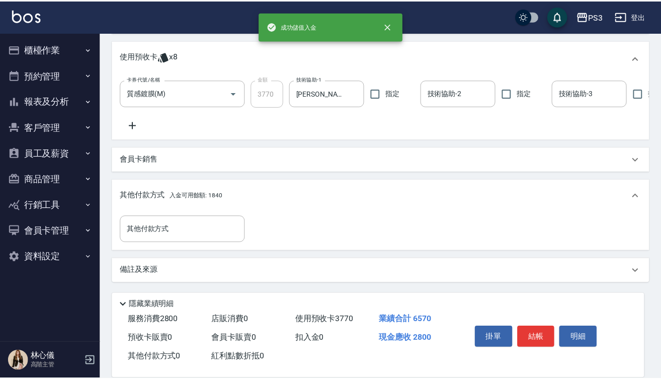
scroll to position [387, 0]
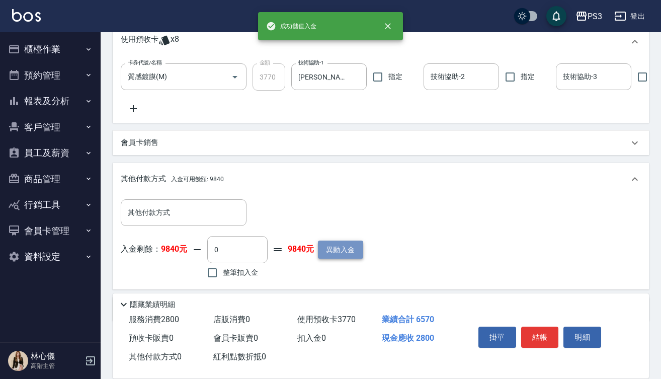
click at [343, 259] on button "異動入金" at bounding box center [340, 250] width 45 height 19
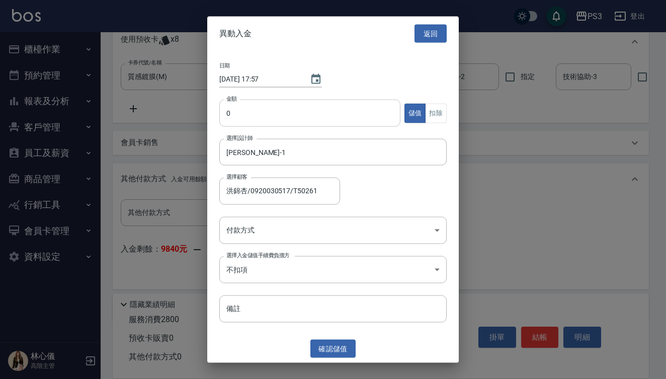
click at [224, 114] on input "0" at bounding box center [309, 113] width 181 height 27
type input "500"
click at [297, 230] on body "PS3 登出 櫃檯作業 打帳單 帳單列表 掛單列表 座位開單 營業儀表板 現金收支登錄 高階收支登錄 材料自購登錄 每日結帳 排班表 現場電腦打卡 掃碼打卡 …" at bounding box center [333, 15] width 666 height 805
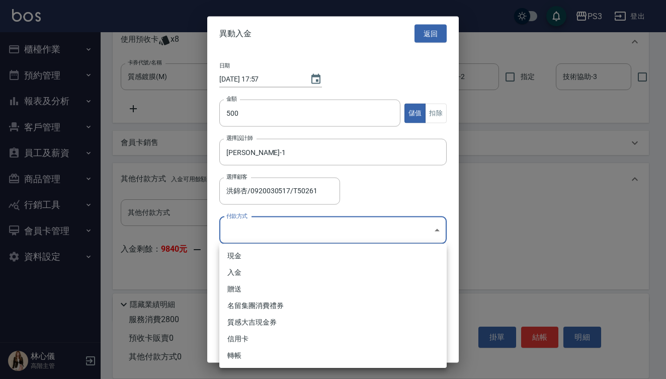
click at [288, 287] on li "贈送" at bounding box center [333, 289] width 228 height 17
type input "贈送"
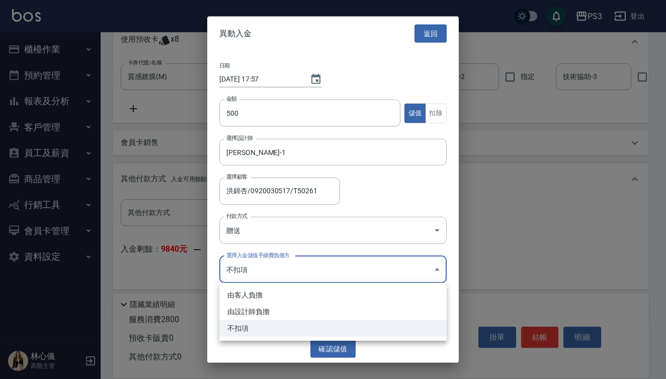
click at [300, 259] on body "PS3 登出 櫃檯作業 打帳單 帳單列表 掛單列表 座位開單 營業儀表板 現金收支登錄 高階收支登錄 材料自購登錄 每日結帳 排班表 現場電腦打卡 掃碼打卡 …" at bounding box center [333, 15] width 666 height 805
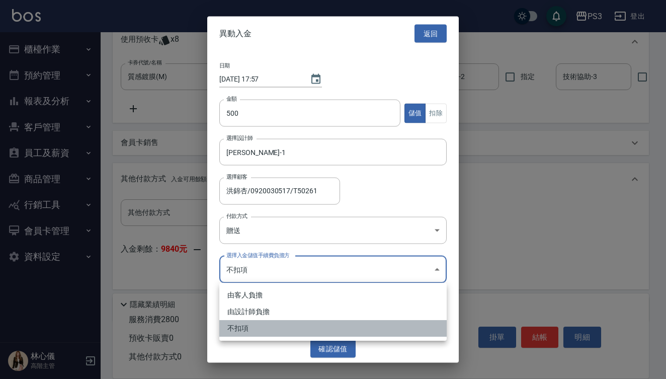
click at [285, 325] on li "不扣項" at bounding box center [333, 328] width 228 height 17
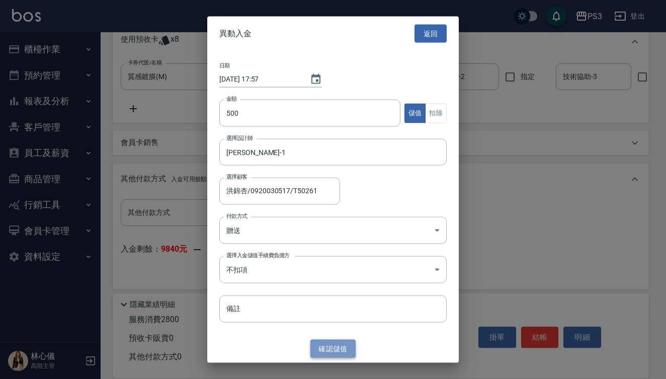
click at [334, 348] on button "確認 儲值" at bounding box center [333, 348] width 45 height 19
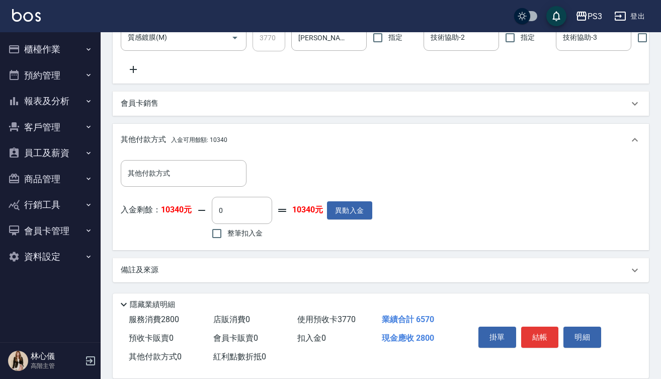
scroll to position [442, 0]
click at [218, 234] on input "整筆扣入金" at bounding box center [216, 233] width 21 height 21
checkbox input "true"
type input "2800"
click at [546, 336] on button "結帳" at bounding box center [540, 337] width 38 height 21
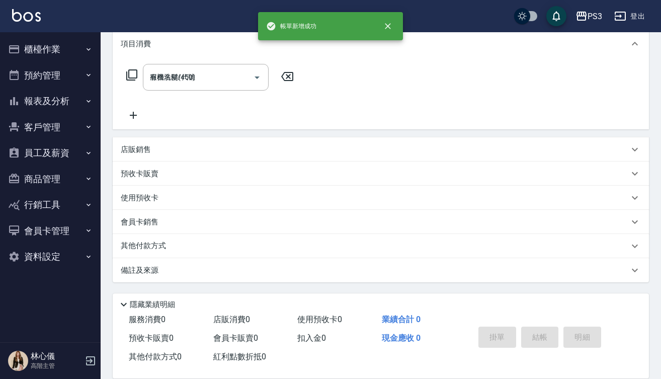
type input "2025/08/22 17:58"
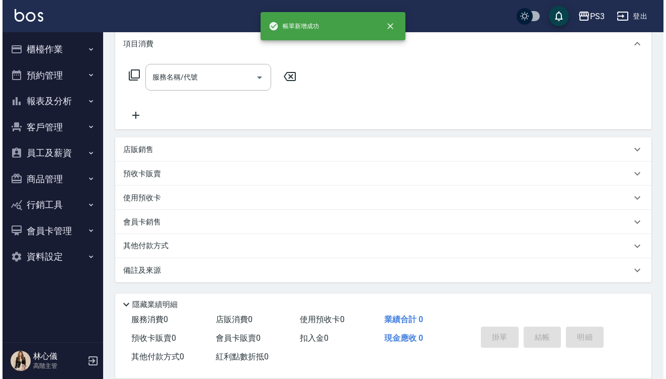
scroll to position [0, 0]
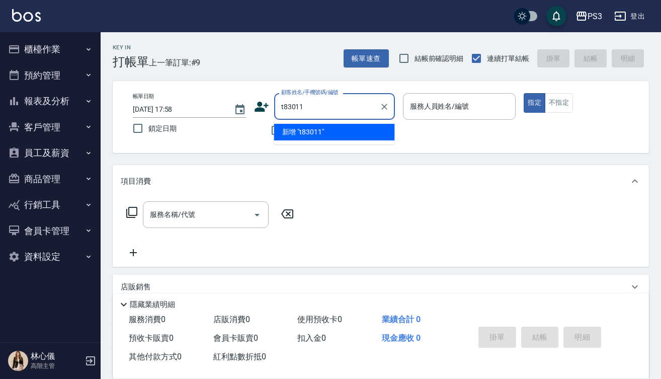
type input "t83011"
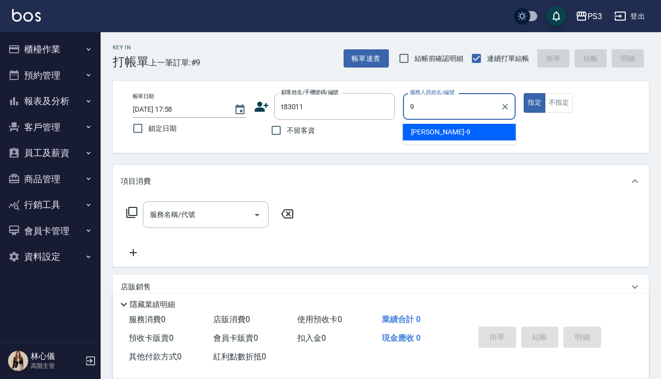
type input "[PERSON_NAME]-9"
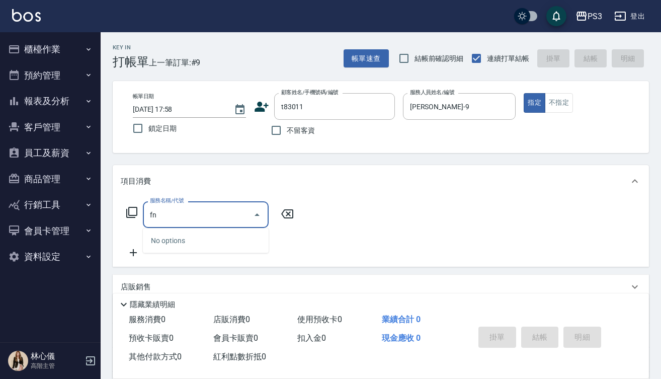
type input "f"
type input "全能修復洗(1150)"
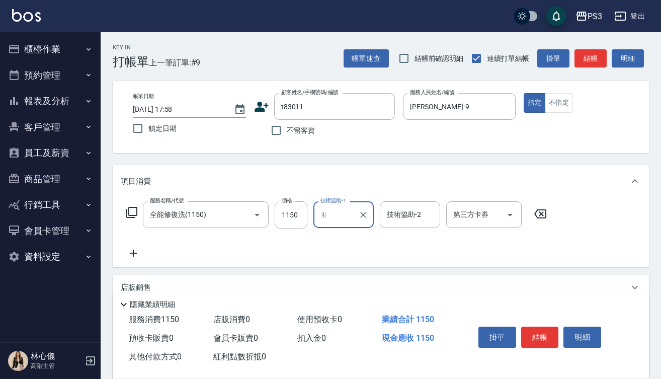
type input "ㄓ"
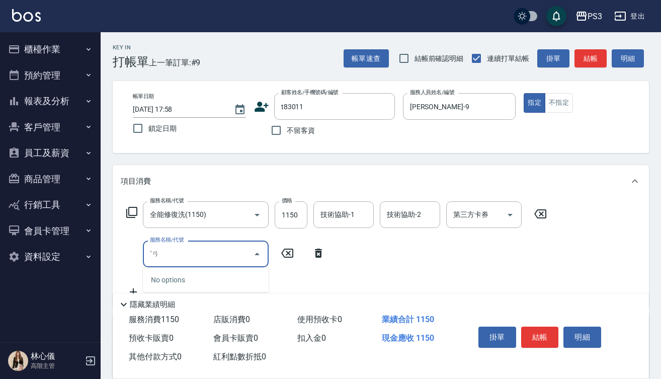
type input "ˋ"
type input "剪(400)"
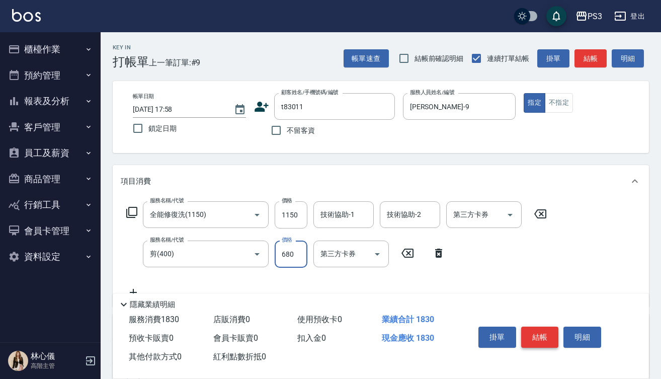
type input "680"
click at [537, 336] on button "結帳" at bounding box center [540, 337] width 38 height 21
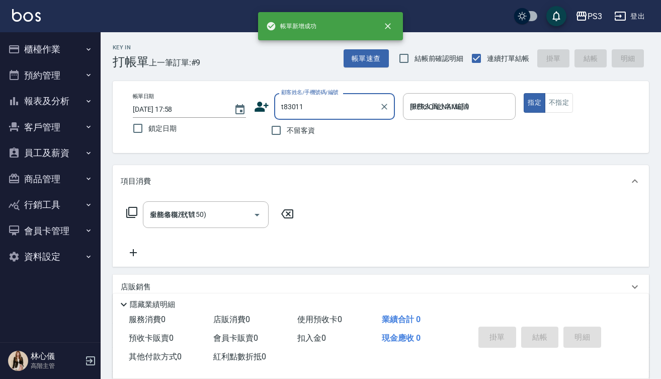
type input "[DATE] 17:59"
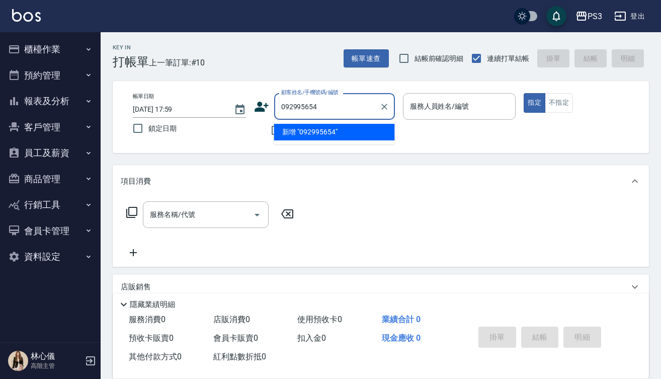
type input "0929956542"
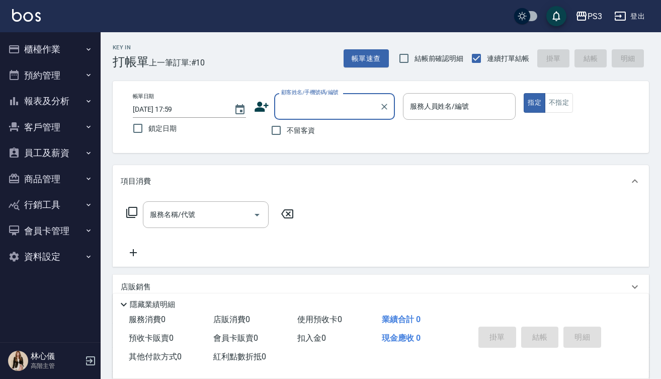
type input "0"
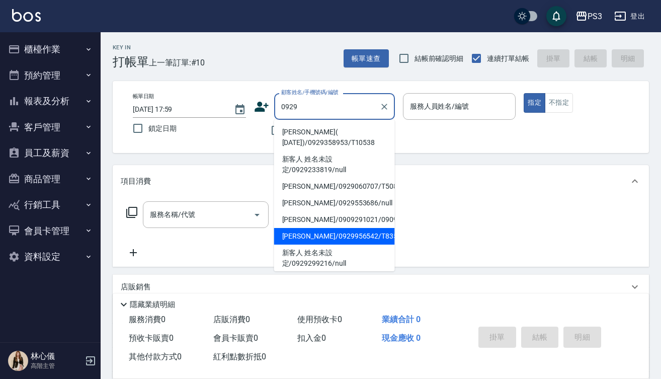
click at [357, 237] on li "[PERSON_NAME]/0929956542/T83540" at bounding box center [334, 236] width 121 height 17
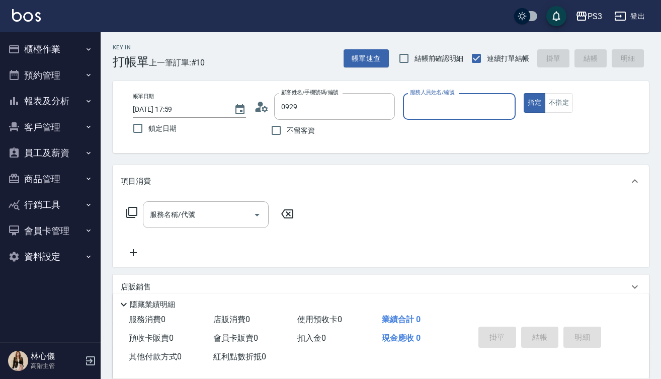
type input "[PERSON_NAME]/0929956542/T83540"
type input "[PERSON_NAME]-1"
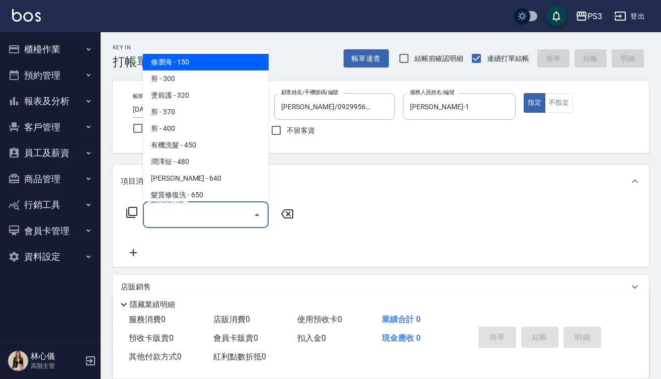
click at [216, 216] on input "服務名稱/代號" at bounding box center [198, 215] width 102 height 18
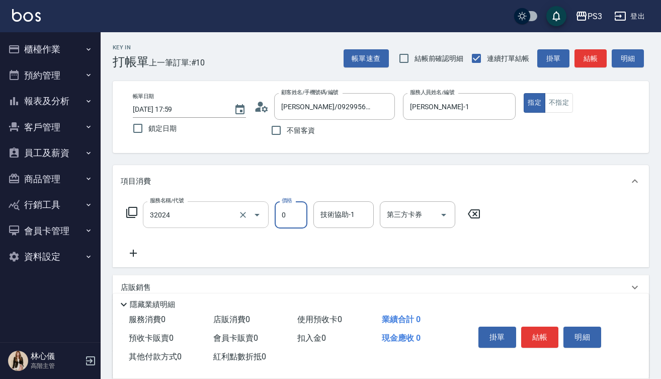
type input "隔離加礦物染(32024)"
type input "800"
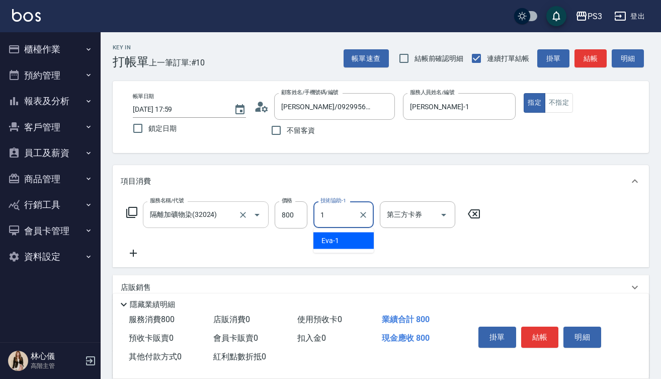
type input "[PERSON_NAME]-1"
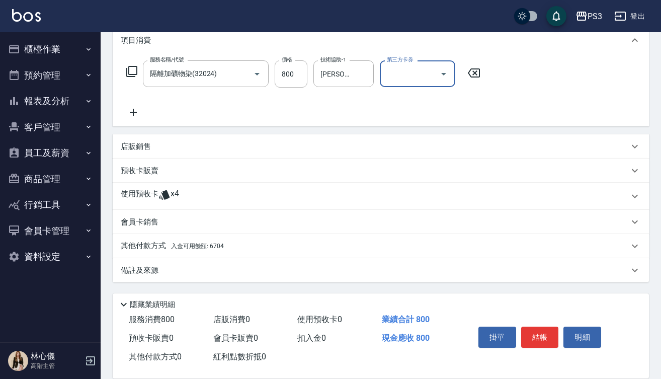
scroll to position [141, 0]
click at [190, 246] on span "入金可用餘額: 6704" at bounding box center [197, 246] width 53 height 7
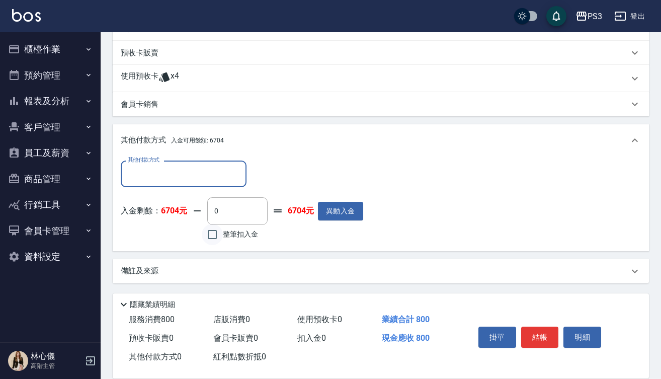
scroll to position [260, 0]
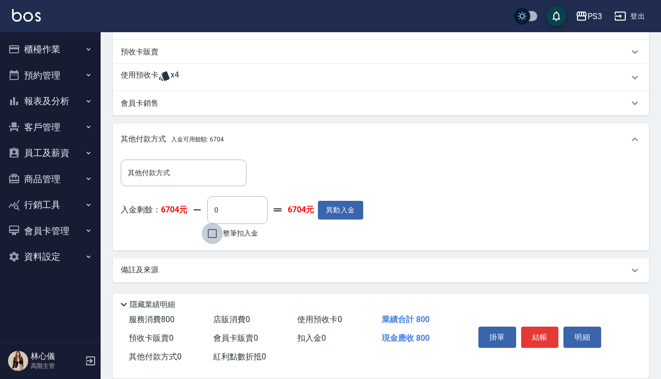
click at [210, 239] on input "整筆扣入金" at bounding box center [212, 233] width 21 height 21
checkbox input "true"
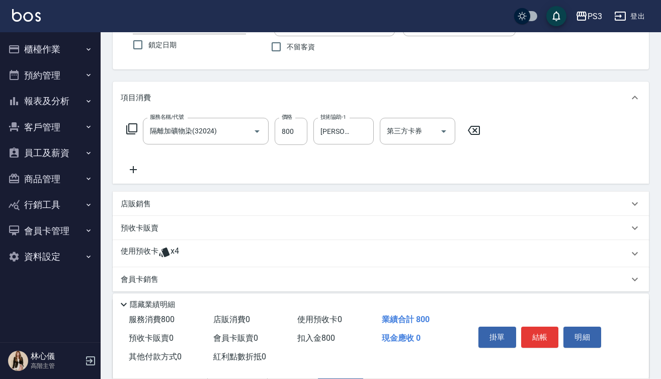
scroll to position [90, 0]
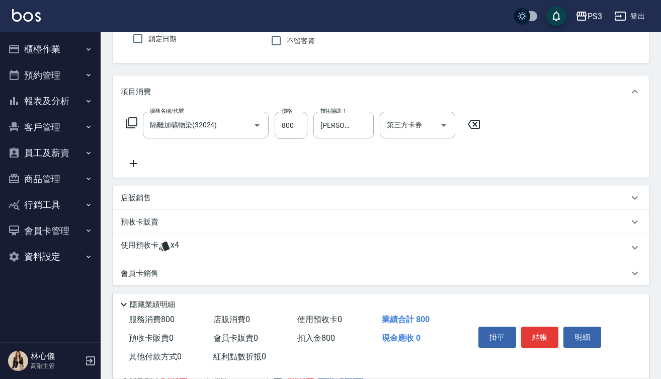
click at [130, 164] on icon at bounding box center [133, 163] width 7 height 7
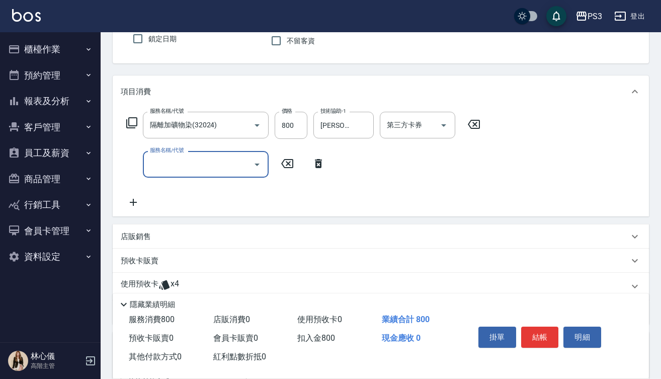
type input "0"
type input "剪(400)"
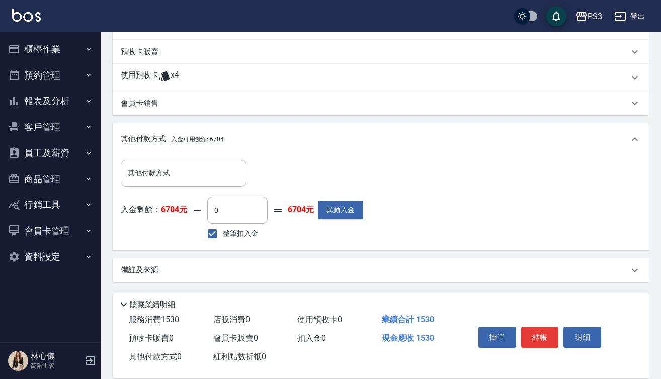
scroll to position [299, 0]
type input "730"
click at [214, 230] on input "整筆扣入金" at bounding box center [212, 233] width 21 height 21
click at [213, 236] on input "整筆扣入金" at bounding box center [212, 233] width 21 height 21
checkbox input "true"
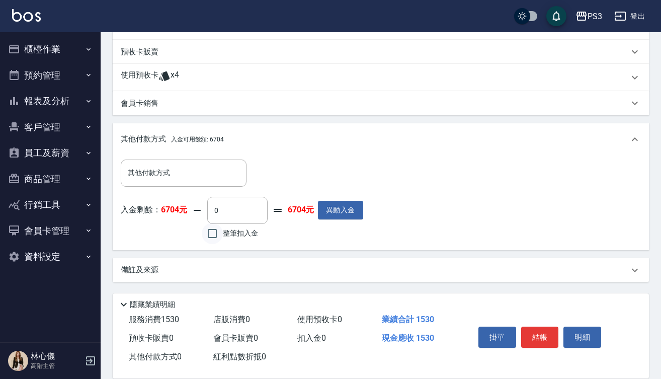
type input "1530"
click at [547, 338] on button "結帳" at bounding box center [540, 337] width 38 height 21
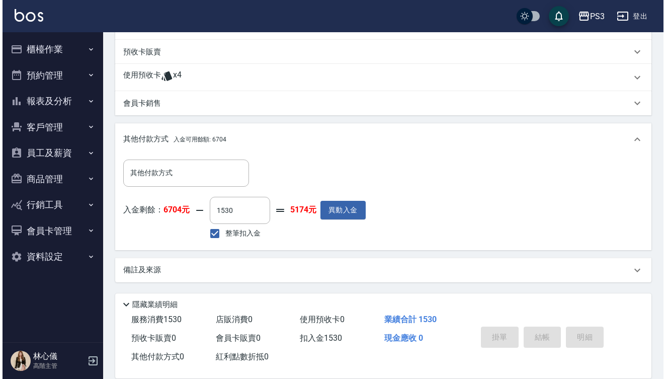
scroll to position [0, 0]
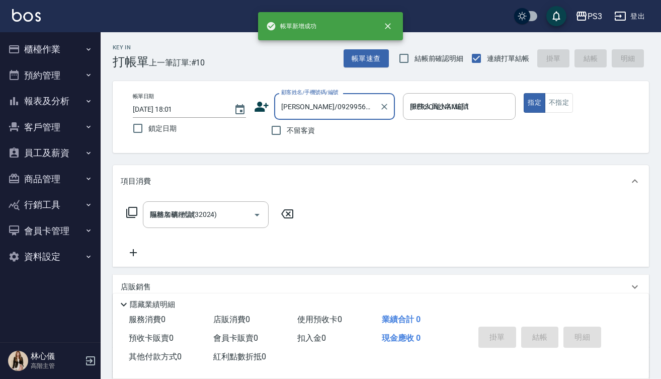
type input "[DATE] 18:01"
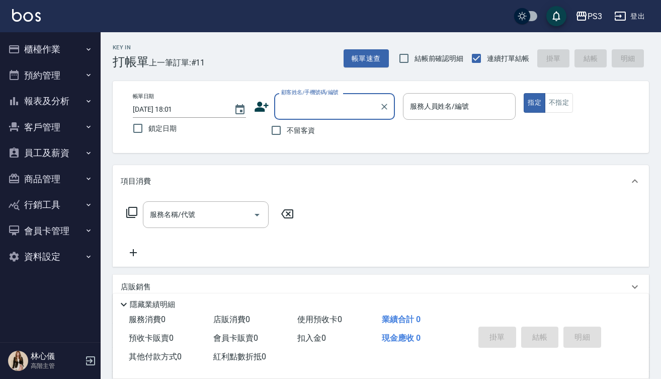
click at [78, 52] on button "櫃檯作業" at bounding box center [50, 49] width 93 height 26
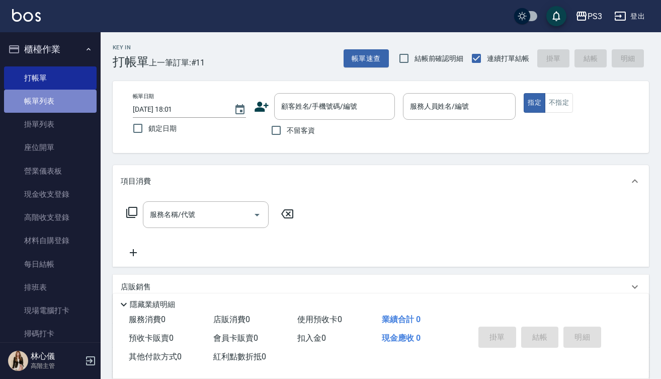
click at [71, 100] on link "帳單列表" at bounding box center [50, 101] width 93 height 23
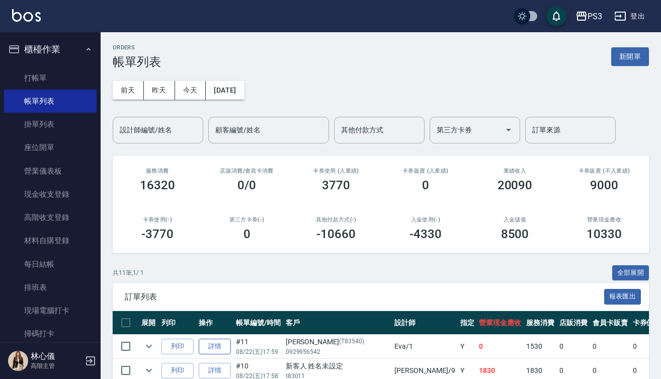
click at [215, 347] on link "詳情" at bounding box center [215, 347] width 32 height 16
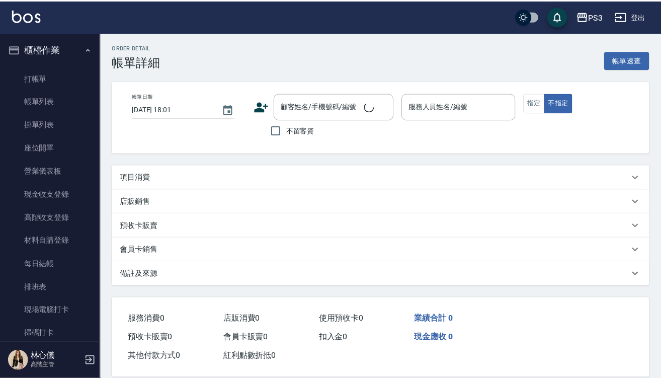
scroll to position [16, 0]
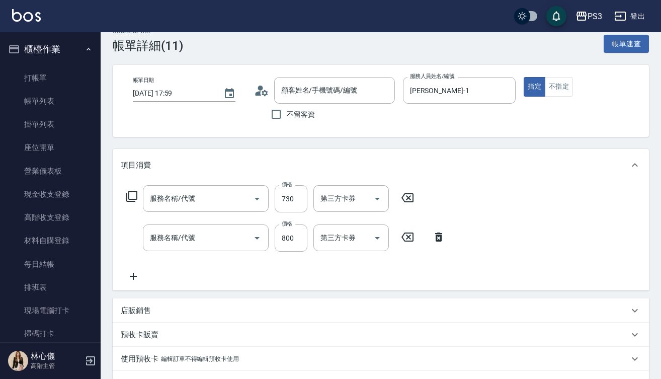
type input "[DATE] 17:59"
type input "[PERSON_NAME]-1"
type input "[PERSON_NAME]/0929956542/T83540"
type input "剪(400)"
type input "隔離加礦物染(32024)"
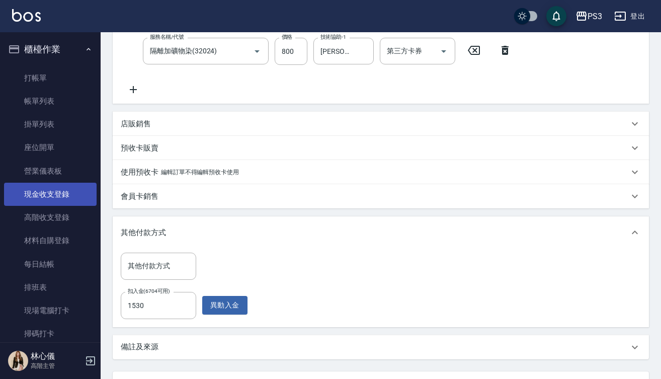
scroll to position [183, 0]
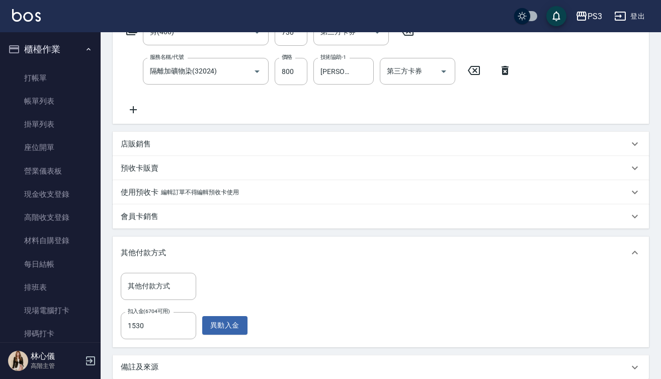
click at [141, 149] on p "店販銷售" at bounding box center [136, 144] width 30 height 11
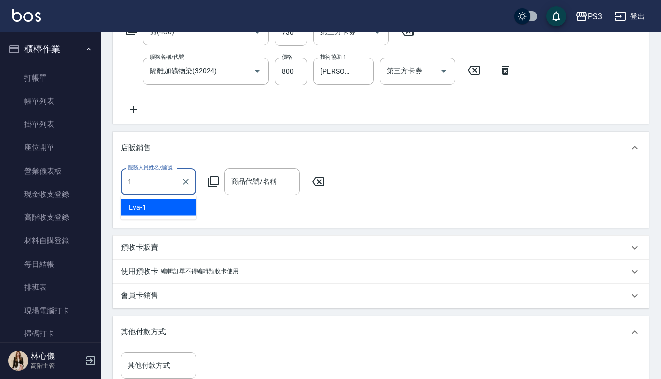
type input "[PERSON_NAME]-1"
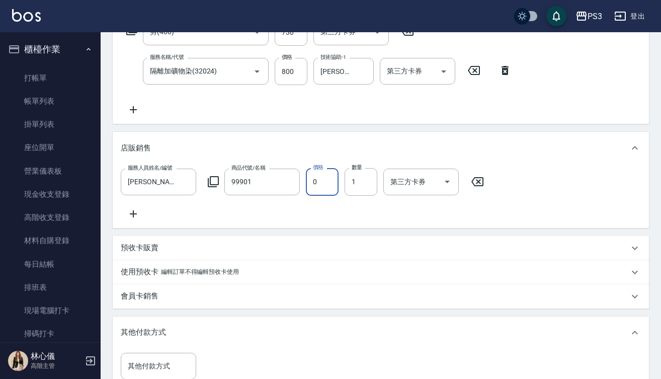
type input "套餐使用"
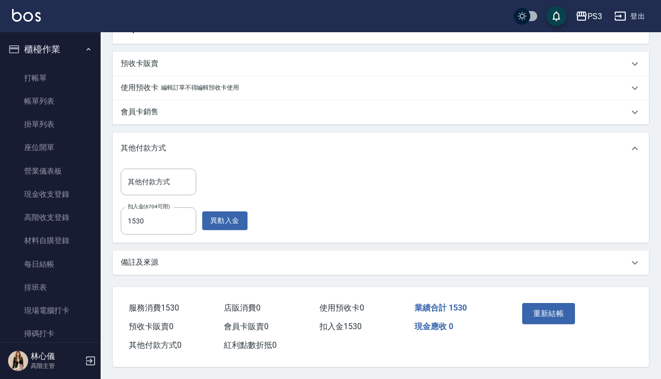
scroll to position [380, 0]
click at [554, 309] on button "重新結帳" at bounding box center [548, 313] width 53 height 21
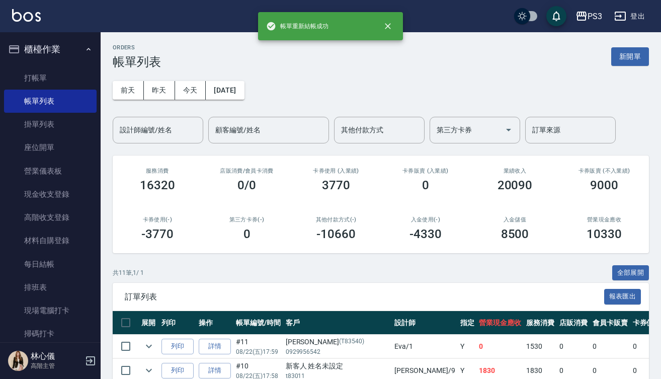
click at [227, 175] on div "店販消費 /會員卡消費 0/0" at bounding box center [247, 180] width 90 height 49
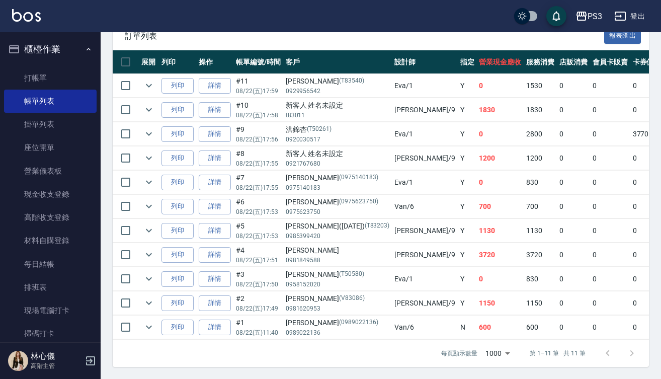
scroll to position [268, 0]
click at [209, 247] on link "詳情" at bounding box center [215, 255] width 32 height 16
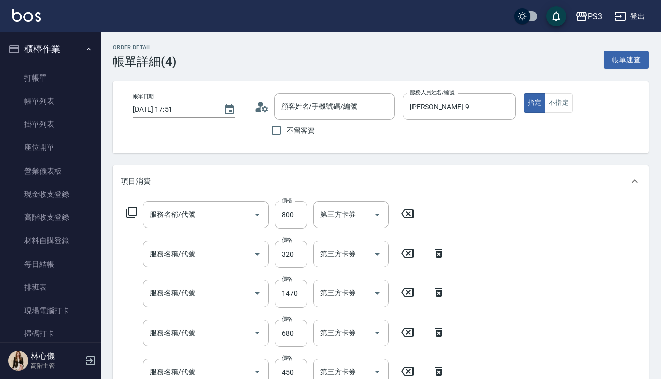
type input "[DATE] 17:51"
type input "[PERSON_NAME]-9"
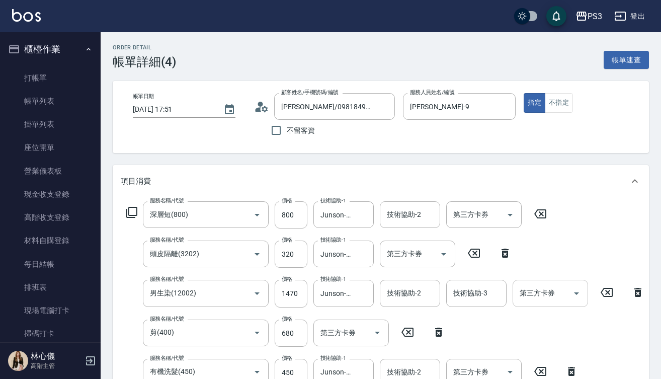
type input "[PERSON_NAME]/0981849588/"
type input "深層短(800)"
type input "頭皮隔離(3202)"
type input "男生染(12002)"
type input "剪(400)"
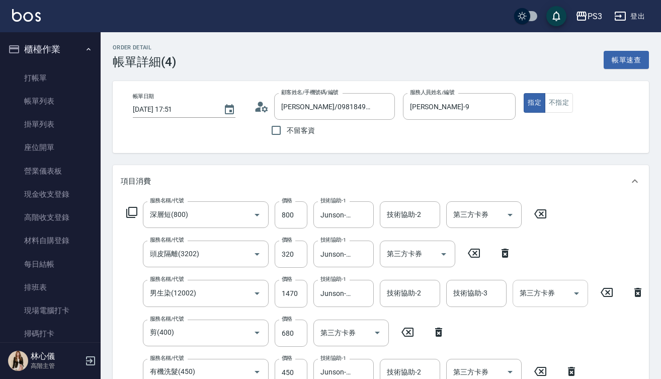
type input "有機洗髮(450)"
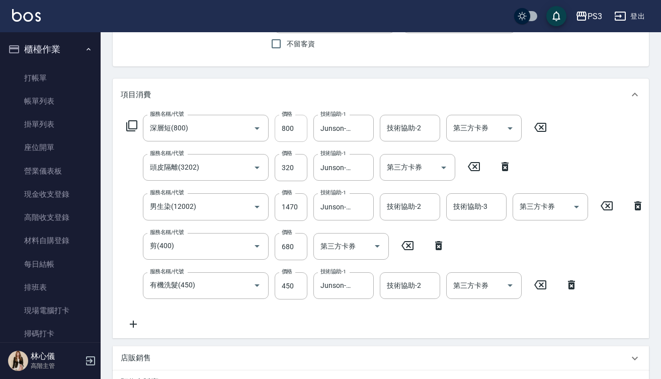
scroll to position [88, 0]
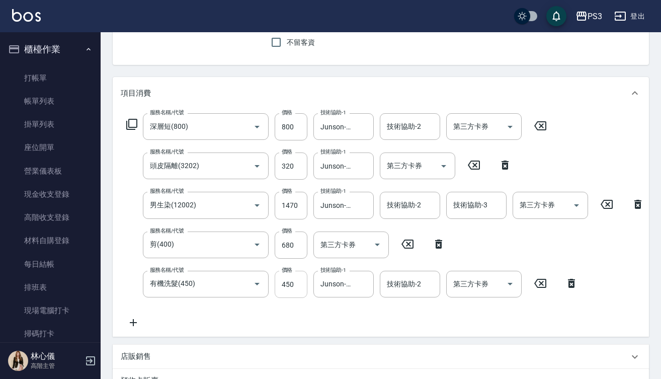
click at [297, 284] on input "450" at bounding box center [291, 284] width 33 height 27
type input "700"
click at [542, 123] on icon at bounding box center [540, 126] width 25 height 12
click at [368, 125] on icon at bounding box center [369, 125] width 12 height 9
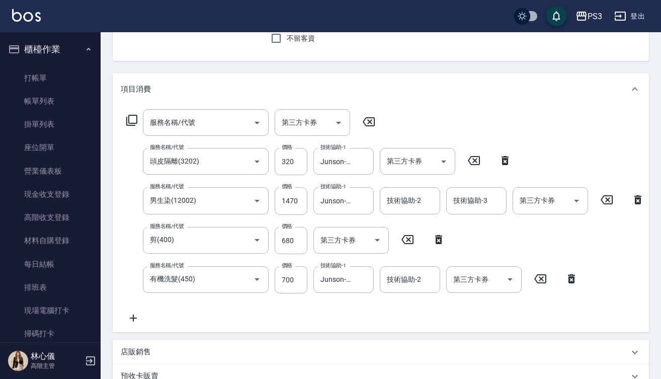
scroll to position [85, 0]
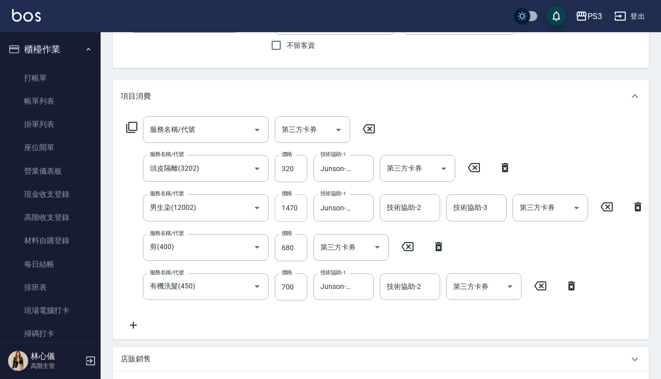
click at [299, 210] on input "1470" at bounding box center [291, 207] width 33 height 27
click at [206, 132] on input "服務名稱/代號" at bounding box center [198, 130] width 102 height 18
type input "染L(16002)"
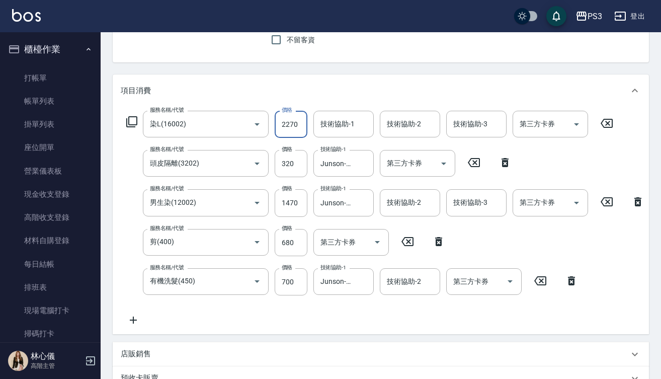
scroll to position [90, 0]
click at [299, 122] on input "2270" at bounding box center [291, 125] width 33 height 27
type input "0"
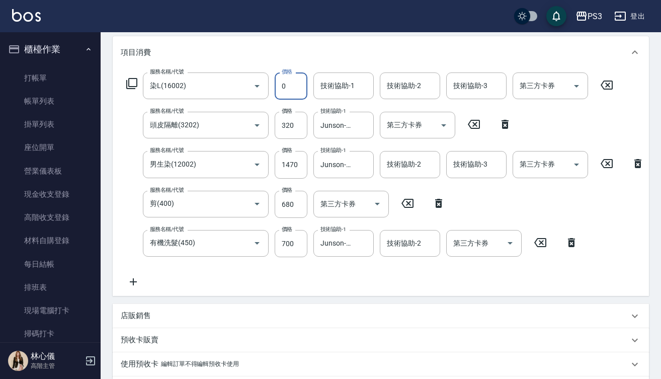
scroll to position [106, 0]
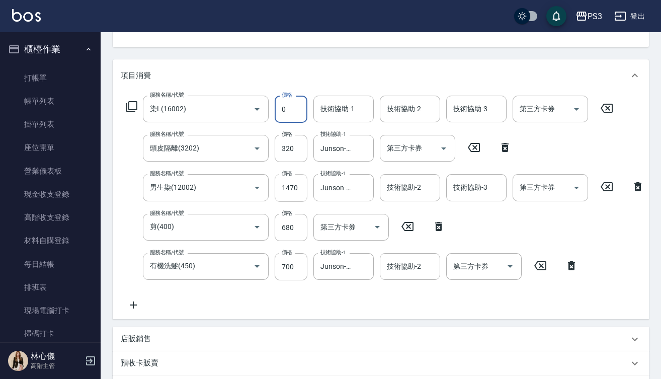
click at [301, 192] on input "1470" at bounding box center [291, 187] width 33 height 27
type input "2020"
click at [608, 108] on icon at bounding box center [607, 108] width 12 height 9
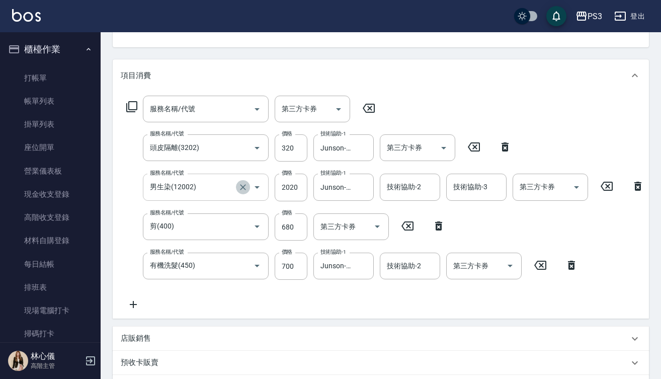
click at [244, 188] on icon "Clear" at bounding box center [243, 187] width 6 height 6
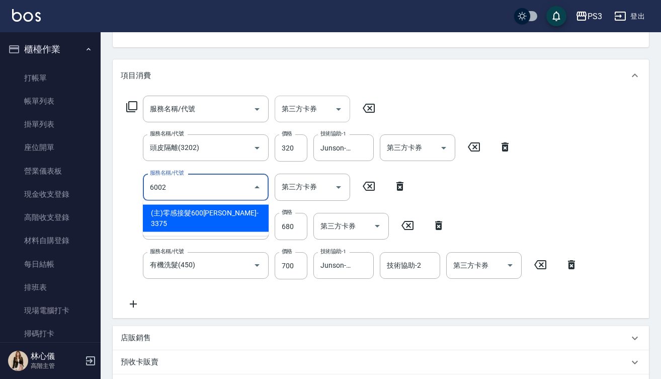
type input "(主)零感接髮600根(6002)"
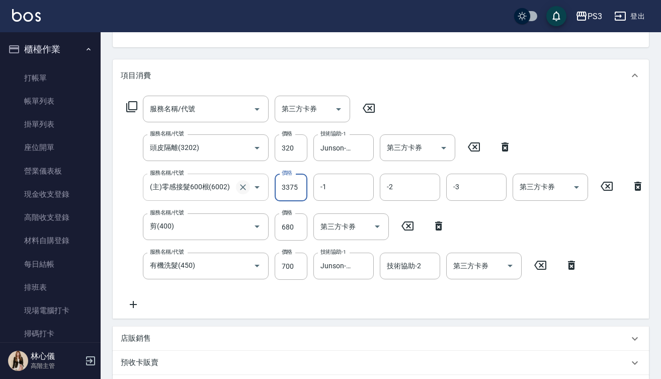
click at [239, 190] on icon "Clear" at bounding box center [243, 187] width 10 height 10
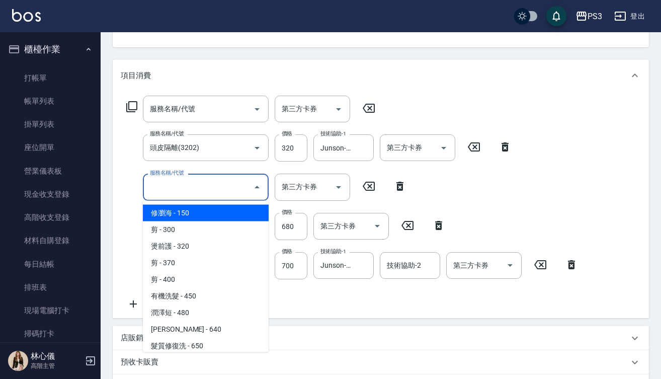
type input "6"
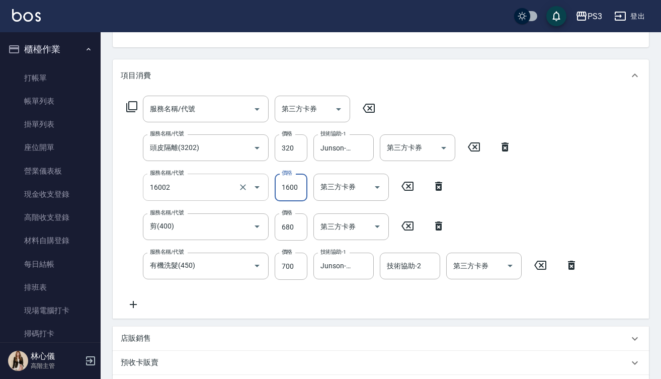
type input "染L(16002)"
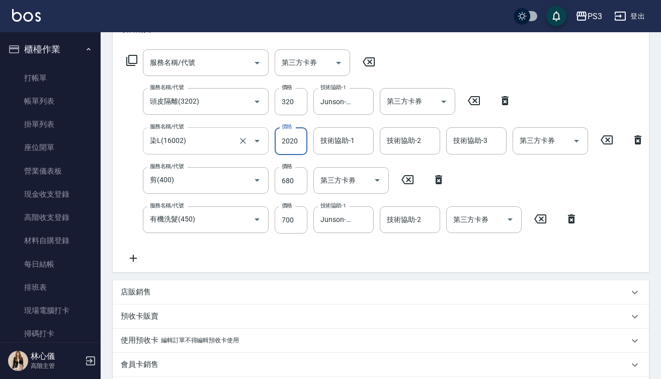
scroll to position [146, 0]
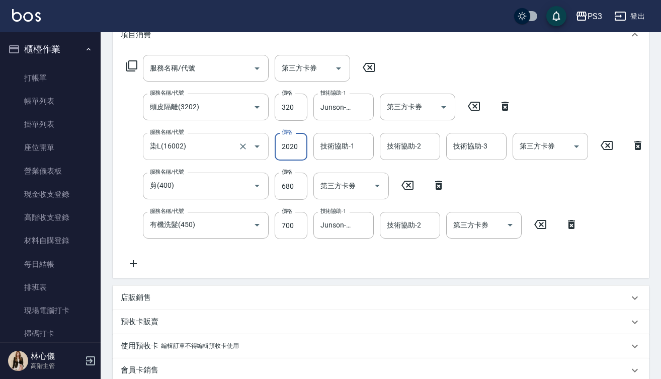
type input "2020"
click at [369, 67] on icon at bounding box center [369, 67] width 12 height 9
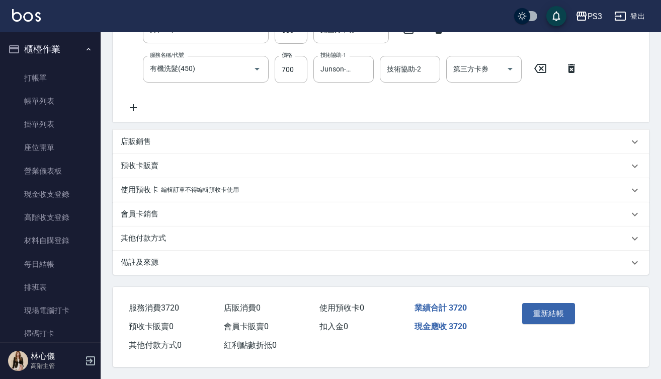
scroll to position [315, 0]
click at [557, 310] on button "重新結帳" at bounding box center [548, 313] width 53 height 21
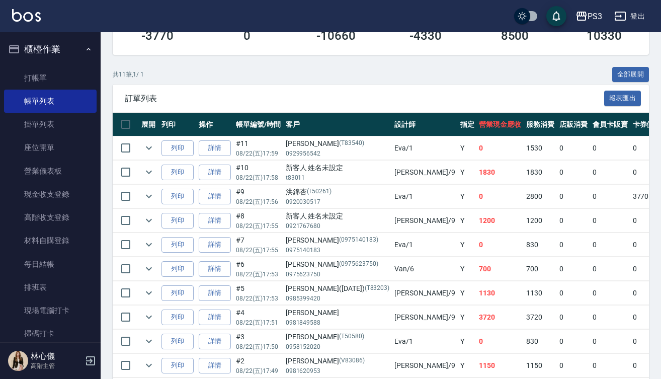
scroll to position [192, 0]
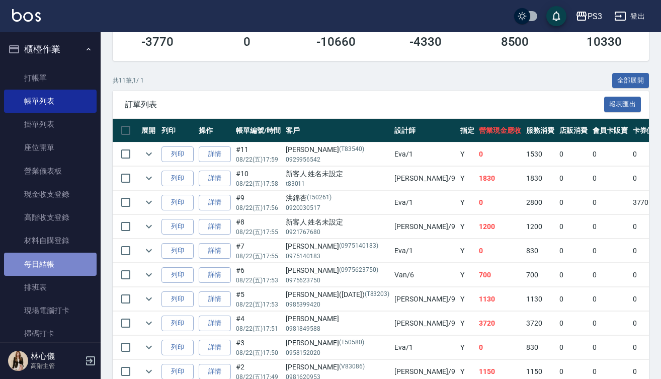
click at [60, 260] on link "每日結帳" at bounding box center [50, 264] width 93 height 23
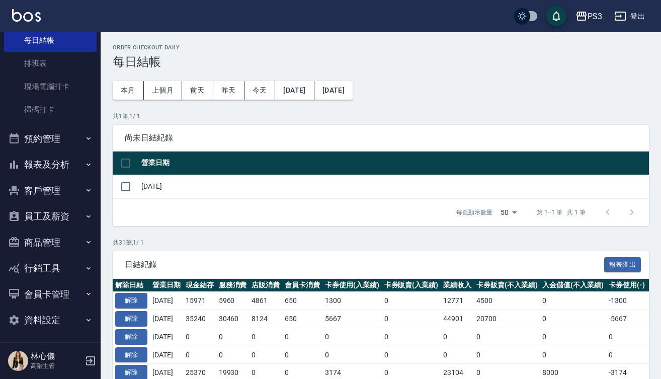
scroll to position [223, 0]
click at [48, 165] on button "報表及分析" at bounding box center [50, 166] width 93 height 26
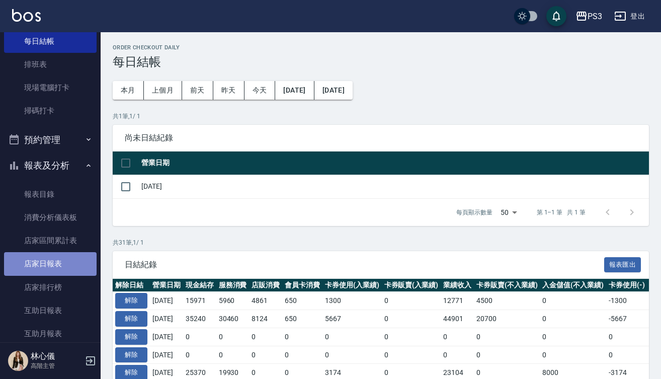
click at [52, 265] on link "店家日報表" at bounding box center [50, 263] width 93 height 23
